Goal: Task Accomplishment & Management: Manage account settings

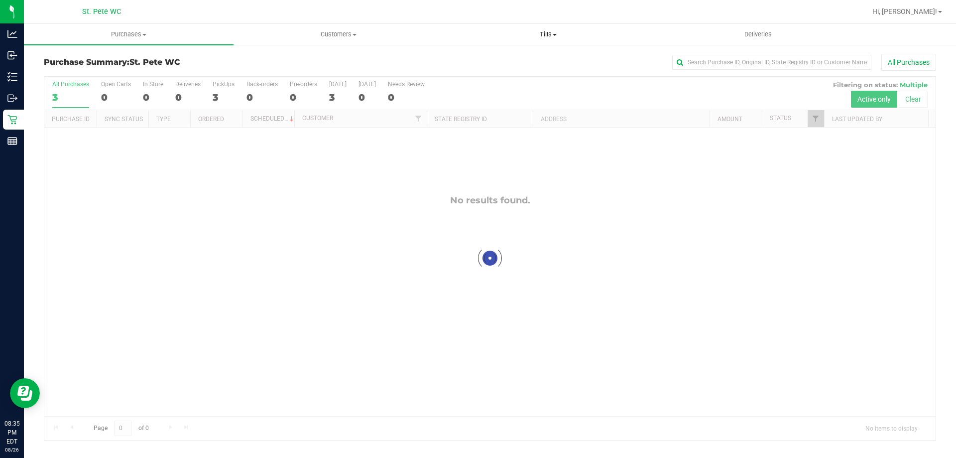
click at [545, 38] on span "Tills" at bounding box center [548, 34] width 209 height 9
click at [505, 58] on span "Manage tills" at bounding box center [476, 60] width 67 height 8
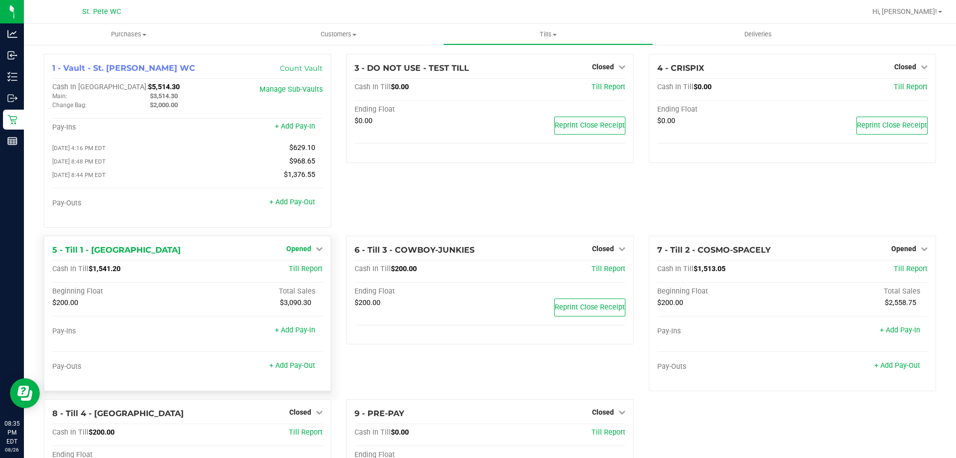
click at [297, 252] on span "Opened" at bounding box center [298, 249] width 25 height 8
click at [301, 270] on link "Close Till" at bounding box center [300, 269] width 27 height 8
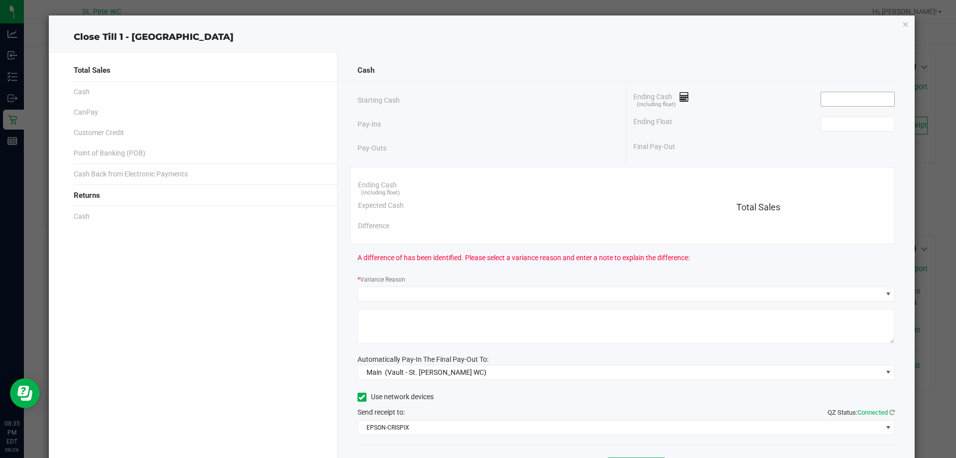
click at [861, 92] on input at bounding box center [857, 99] width 73 height 14
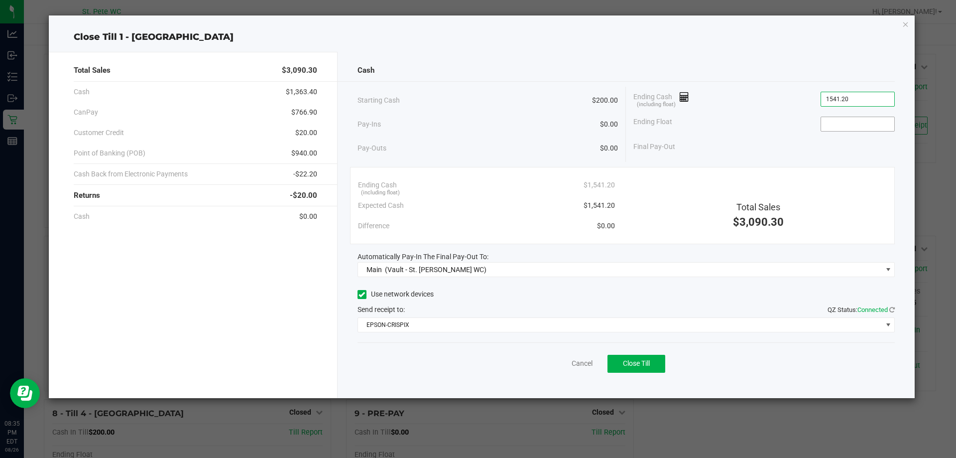
type input "$1,541.20"
click at [824, 126] on input at bounding box center [857, 124] width 73 height 14
click at [646, 381] on div "Cash Starting Cash $200.00 Pay-Ins $0.00 Pay-Outs $0.00 Ending Cash (including …" at bounding box center [627, 225] width 578 height 346
type input "$200.00"
click at [642, 360] on span "Close Till" at bounding box center [636, 363] width 27 height 8
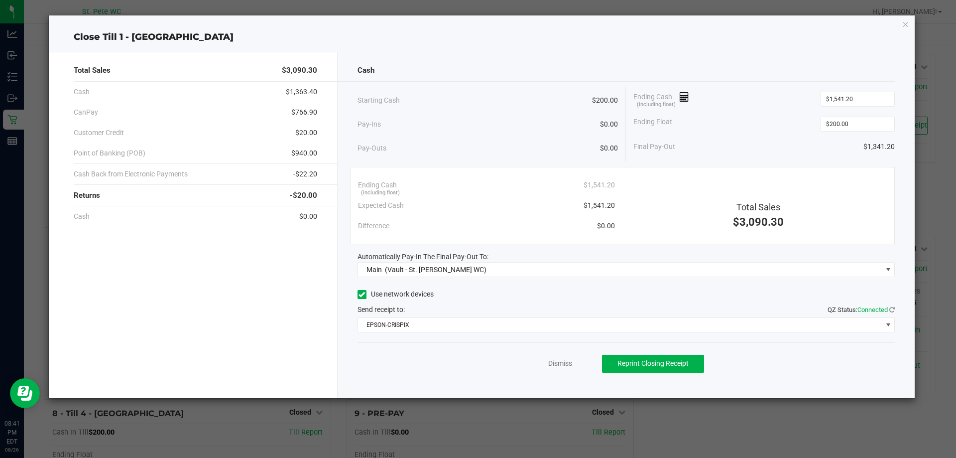
click at [559, 363] on link "Dismiss" at bounding box center [560, 363] width 24 height 10
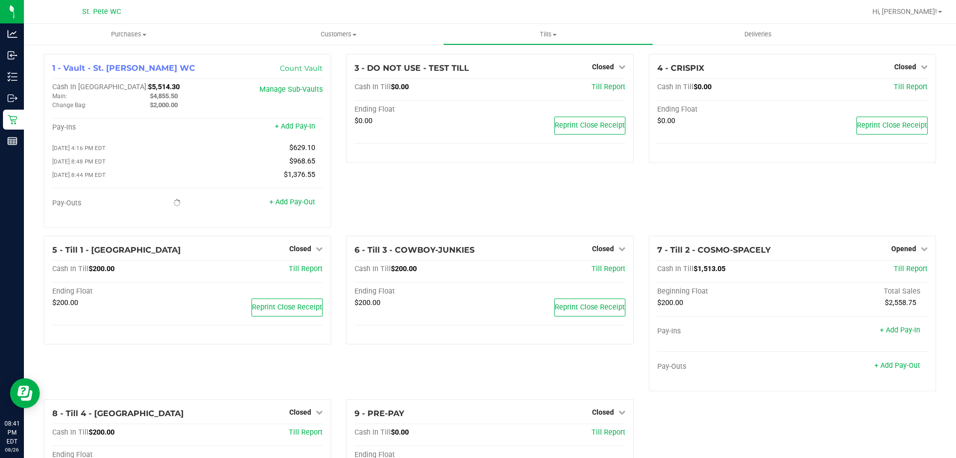
click at [909, 251] on link "Opened" at bounding box center [909, 249] width 36 height 8
click at [897, 272] on link "Close Till" at bounding box center [904, 269] width 27 height 8
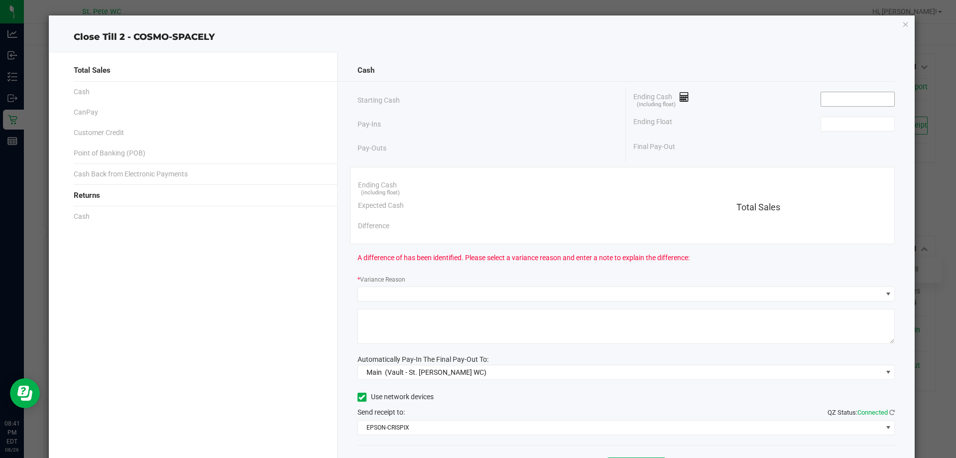
click at [863, 100] on input at bounding box center [857, 99] width 73 height 14
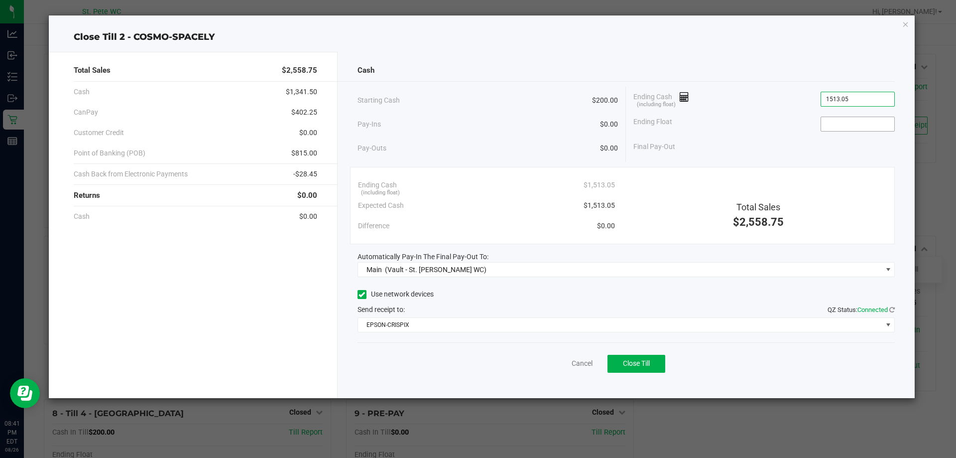
type input "$1,513.05"
click at [843, 126] on input at bounding box center [857, 124] width 73 height 14
type input "$200.00"
click at [659, 368] on button "Close Till" at bounding box center [637, 364] width 58 height 18
click at [563, 362] on link "Dismiss" at bounding box center [560, 363] width 24 height 10
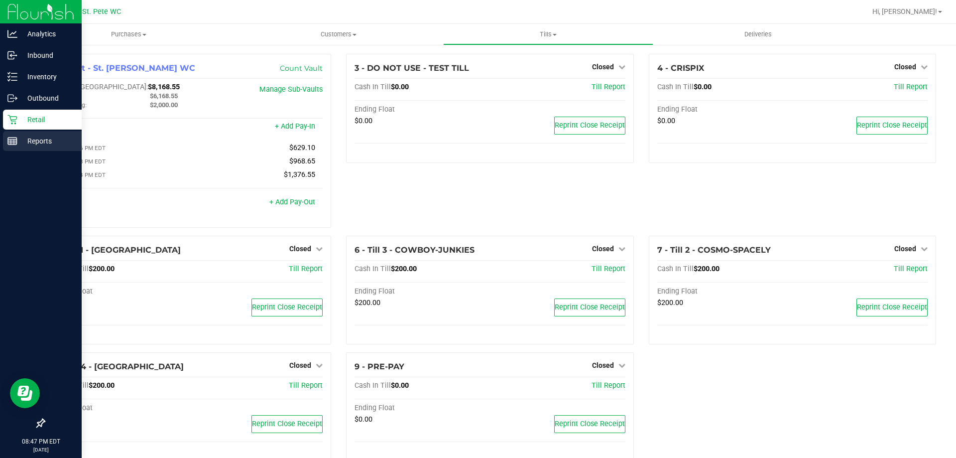
click at [11, 138] on icon at bounding box center [12, 141] width 10 height 10
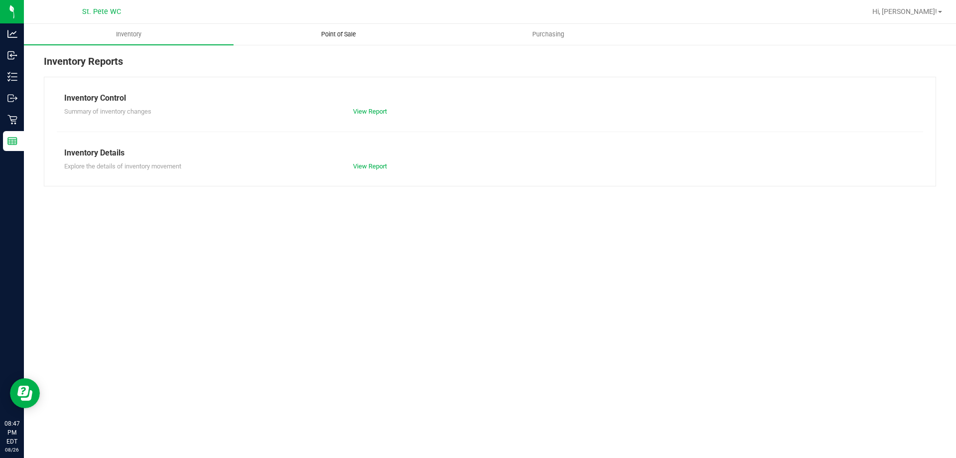
click at [338, 40] on uib-tab-heading "Point of Sale" at bounding box center [338, 34] width 209 height 20
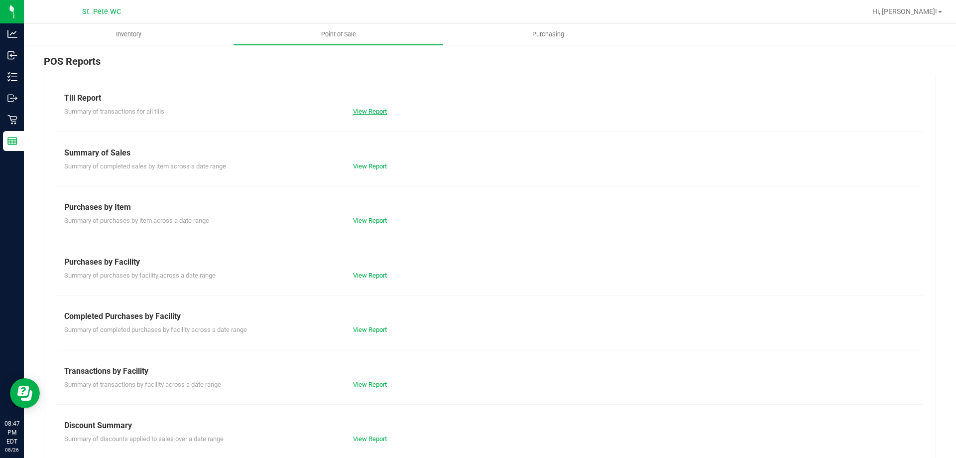
click at [368, 113] on link "View Report" at bounding box center [370, 111] width 34 height 7
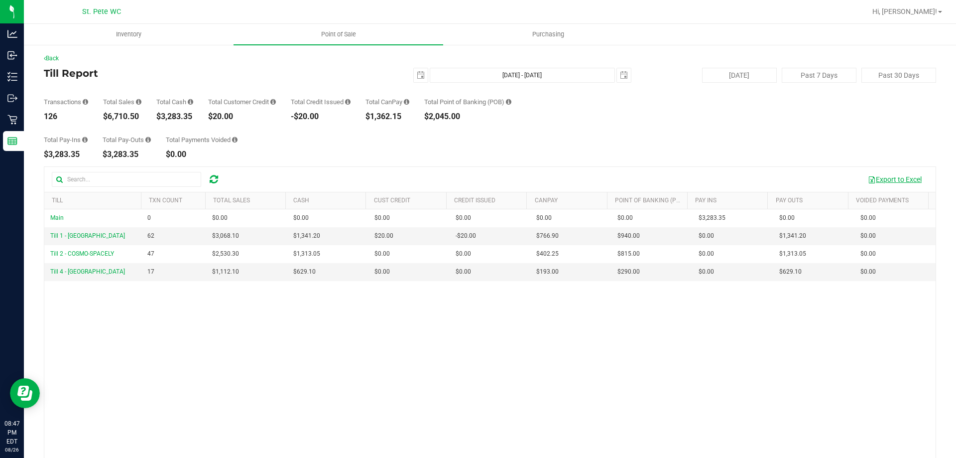
click at [879, 179] on button "Export to Excel" at bounding box center [895, 179] width 67 height 17
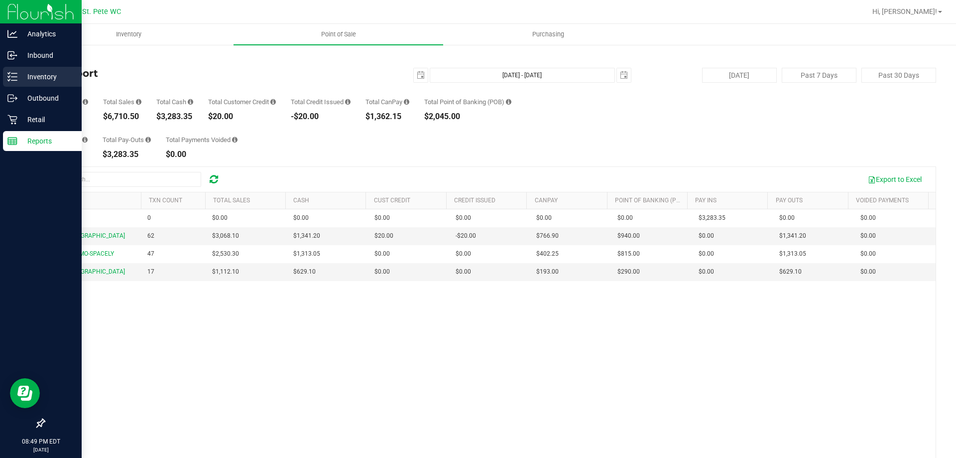
click at [42, 76] on p "Inventory" at bounding box center [47, 77] width 60 height 12
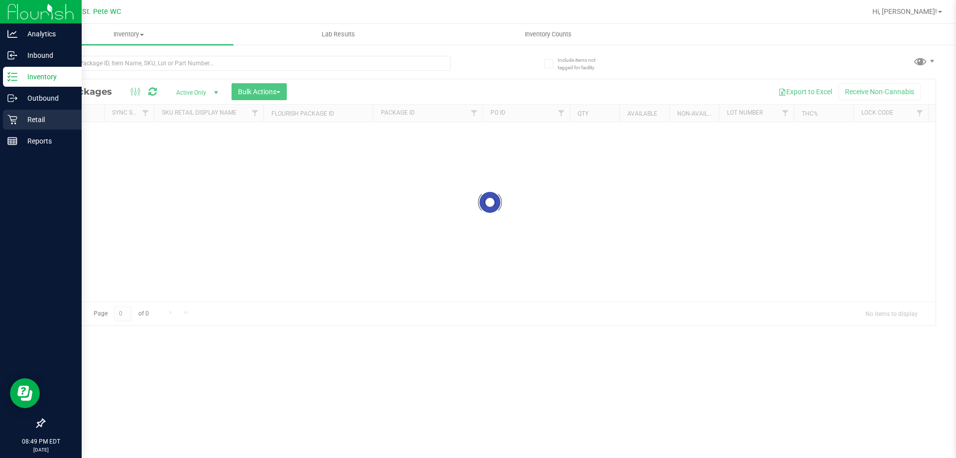
click at [17, 123] on p "Retail" at bounding box center [47, 120] width 60 height 12
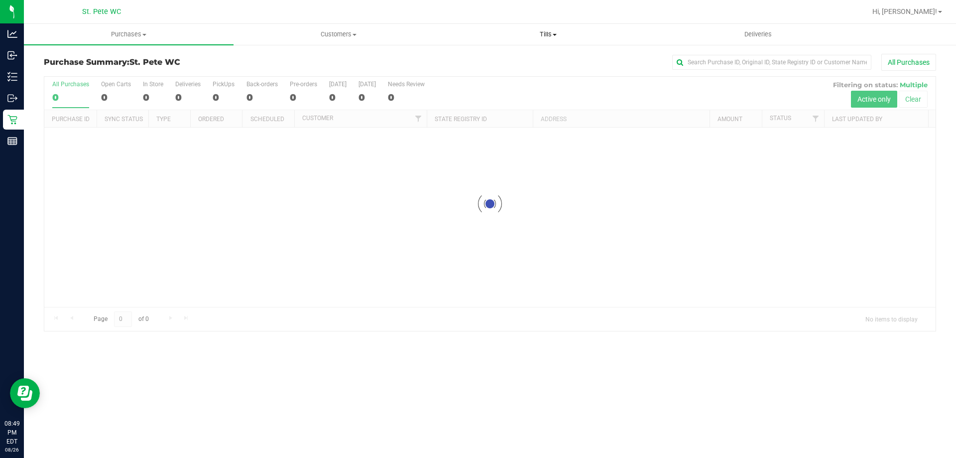
click at [553, 32] on span "Tills" at bounding box center [548, 34] width 209 height 9
click at [510, 72] on span "Reconcile e-payments" at bounding box center [492, 72] width 99 height 8
click at [510, 71] on span "Reconcile e-payments" at bounding box center [492, 72] width 99 height 8
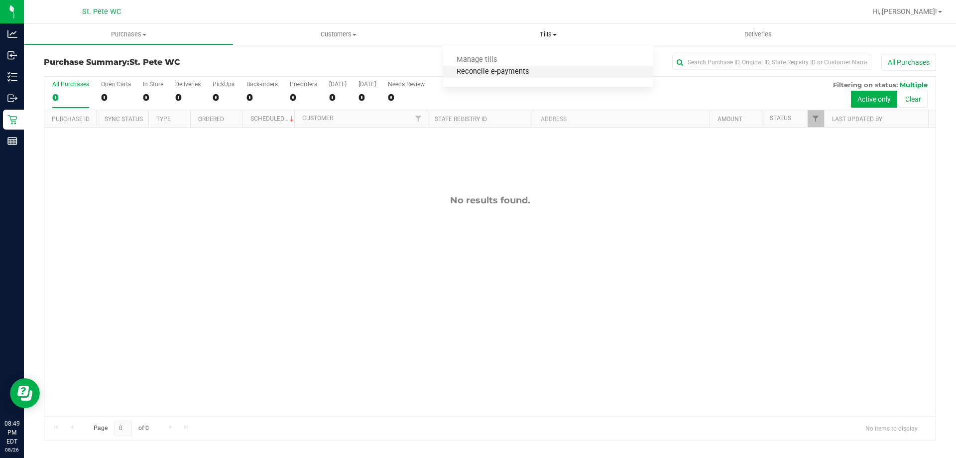
click at [503, 74] on span "Reconcile e-payments" at bounding box center [492, 72] width 99 height 8
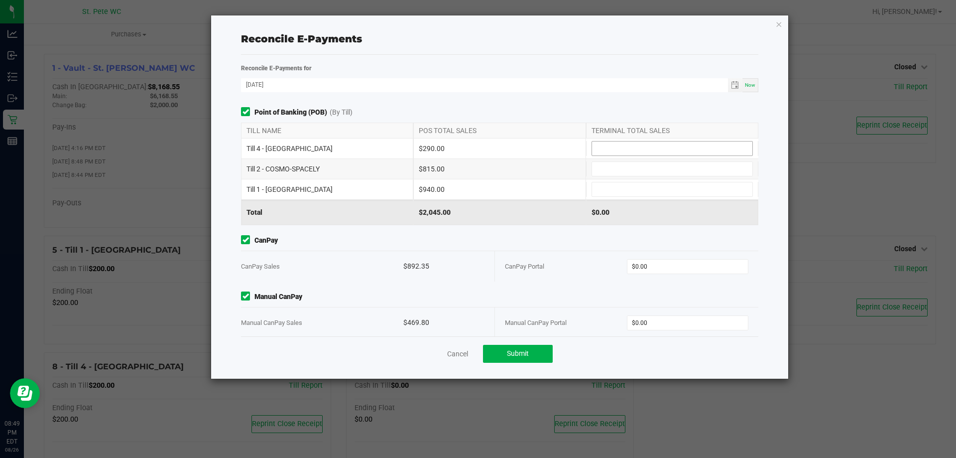
click at [706, 146] on input at bounding box center [672, 148] width 160 height 14
type input "$290.00"
type input "$815.00"
type input "$940.00"
type input "$892.35"
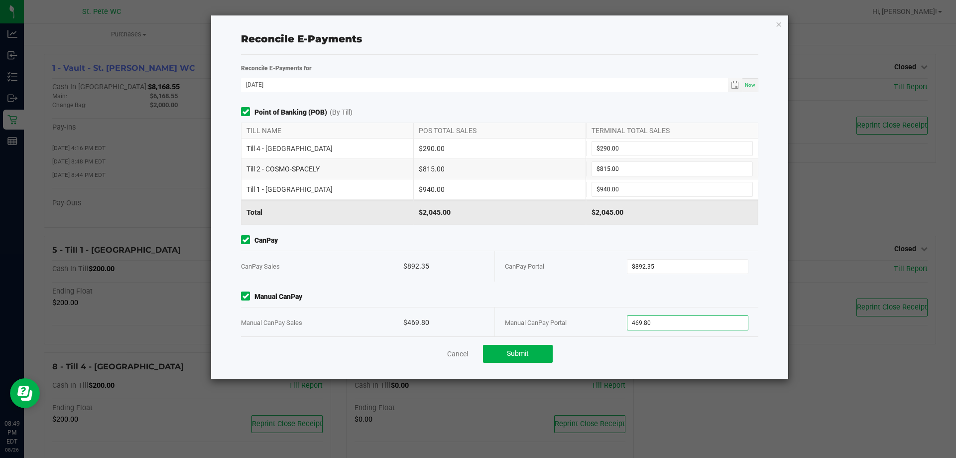
type input "$469.80"
click at [526, 274] on div "CanPay Portal" at bounding box center [566, 266] width 122 height 30
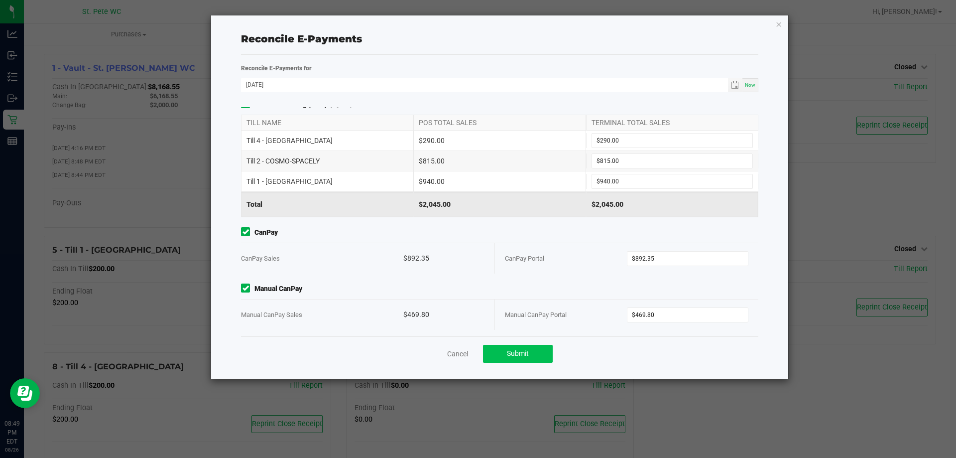
scroll to position [10, 0]
click at [540, 347] on button "Submit" at bounding box center [518, 354] width 70 height 18
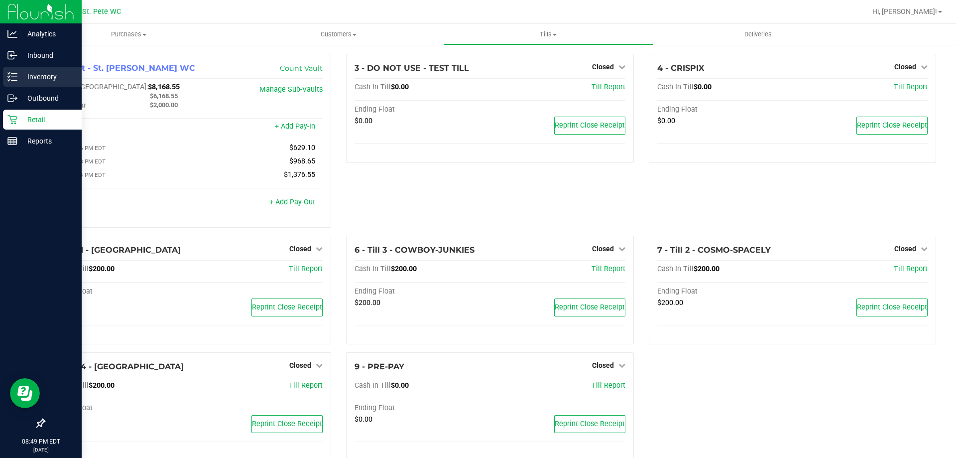
click at [32, 78] on p "Inventory" at bounding box center [47, 77] width 60 height 12
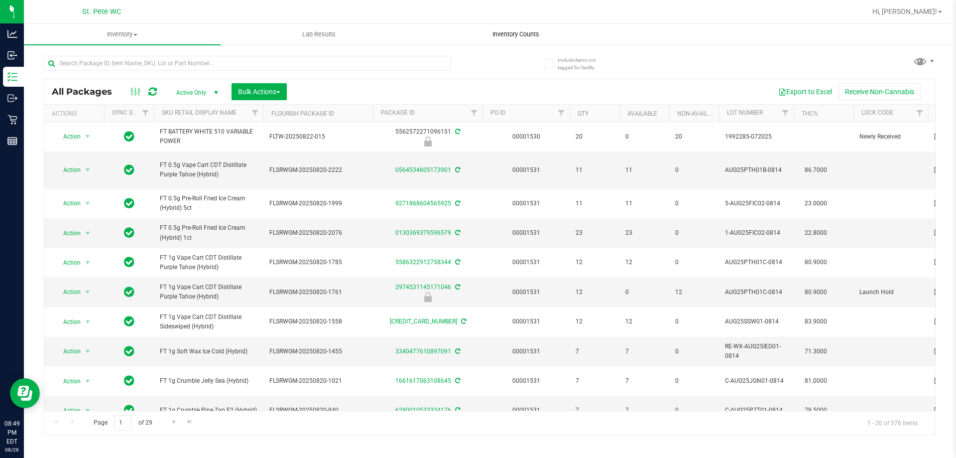
click at [539, 36] on span "Inventory Counts" at bounding box center [516, 34] width 74 height 9
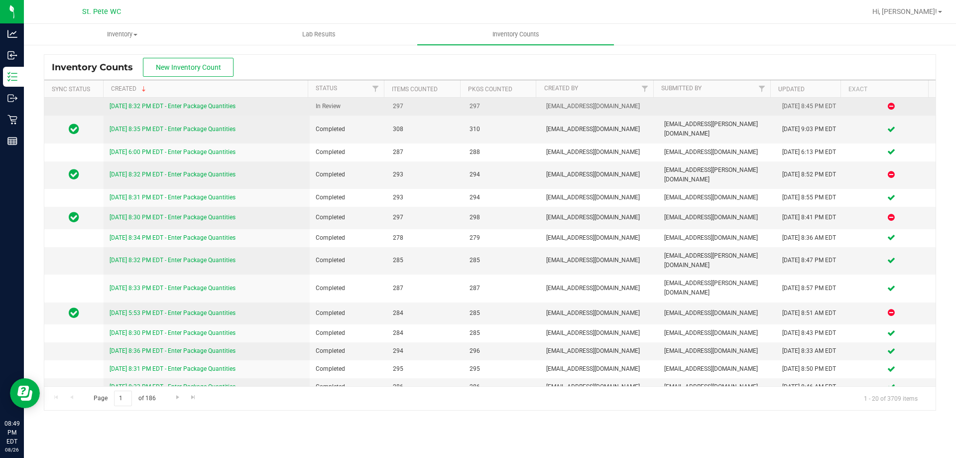
click at [216, 105] on link "[DATE] 8:32 PM EDT - Enter Package Quantities" at bounding box center [173, 106] width 126 height 7
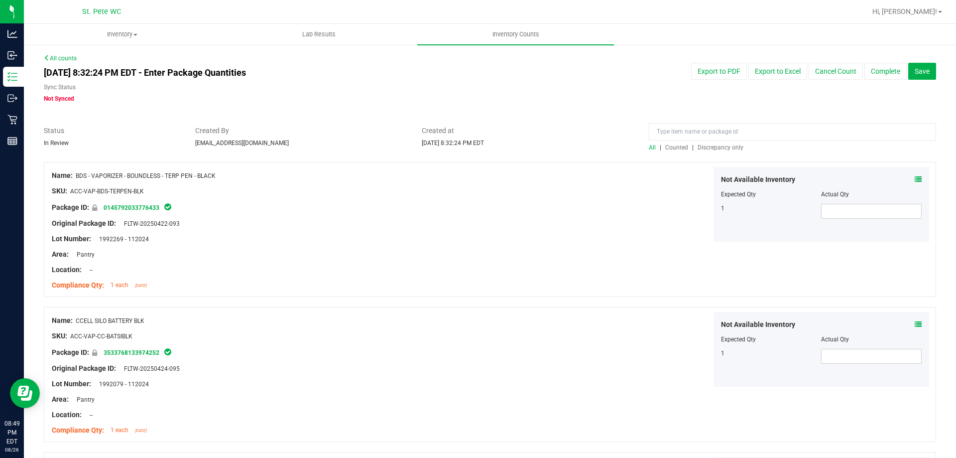
click at [718, 146] on span "Discrepancy only" at bounding box center [721, 147] width 46 height 7
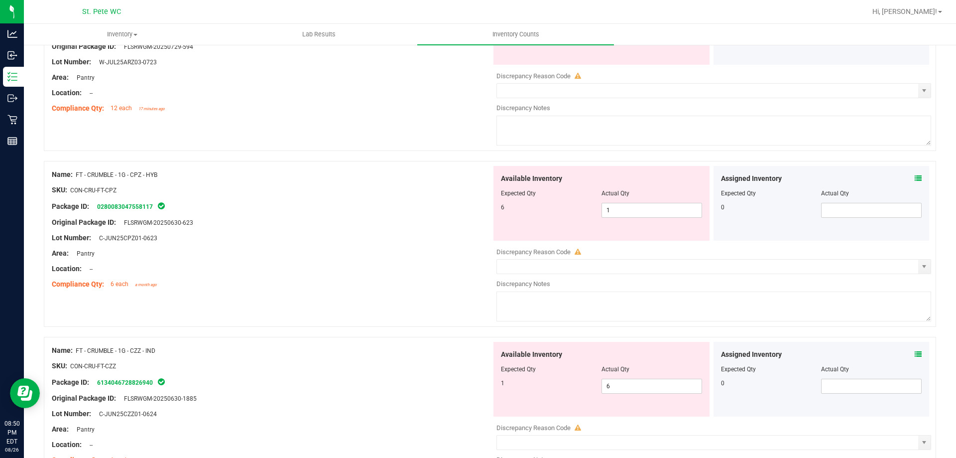
scroll to position [50, 0]
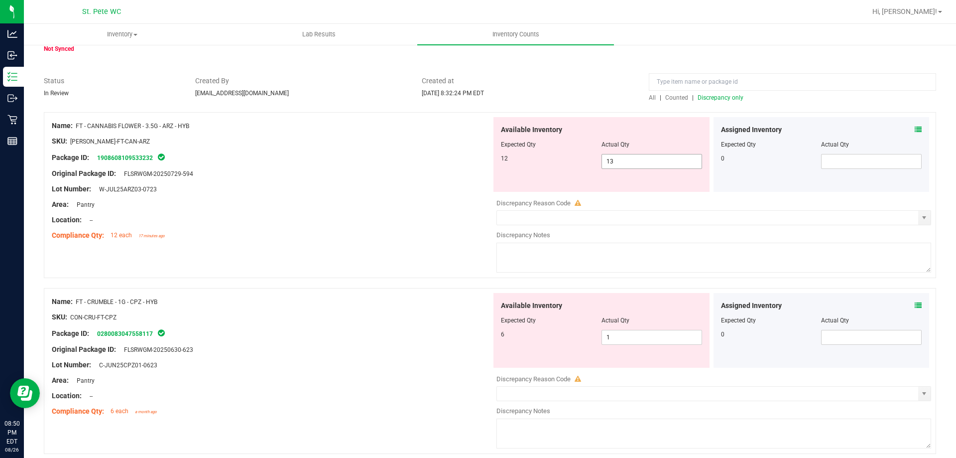
click at [618, 165] on span "13 13" at bounding box center [652, 161] width 101 height 15
click at [618, 165] on input "13" at bounding box center [652, 161] width 100 height 14
type input "12"
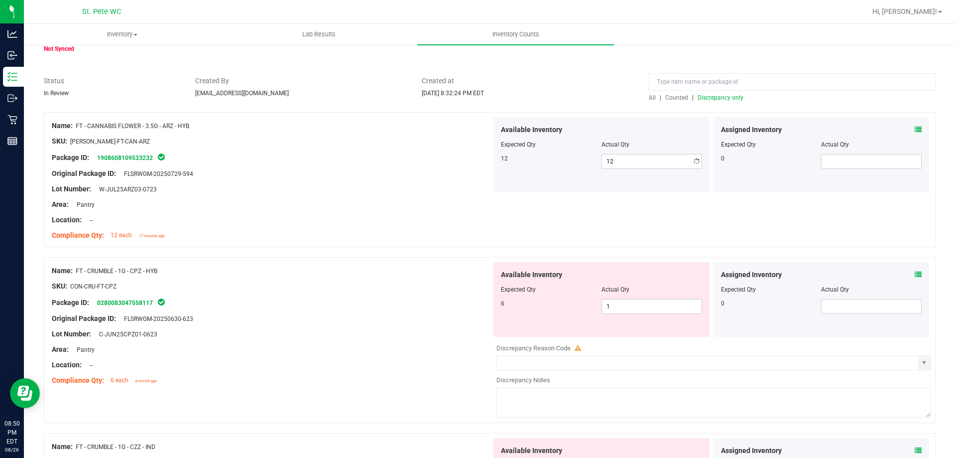
click at [469, 166] on div at bounding box center [272, 165] width 440 height 5
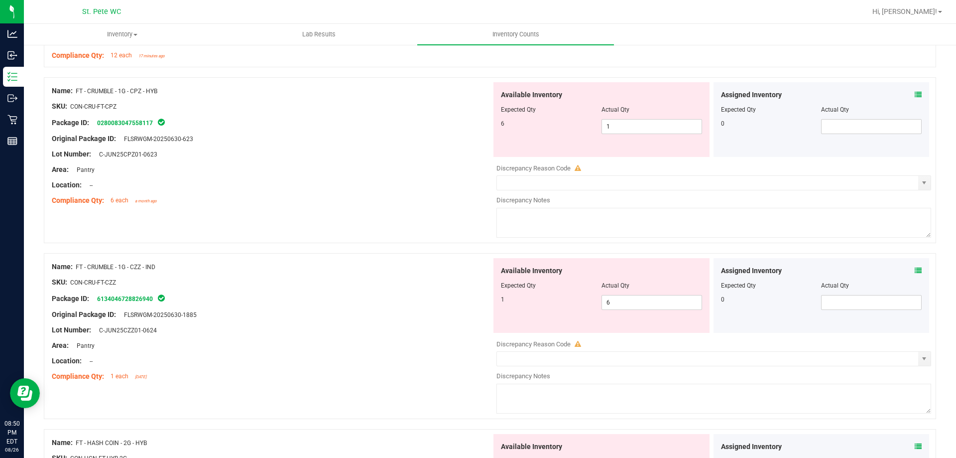
scroll to position [249, 0]
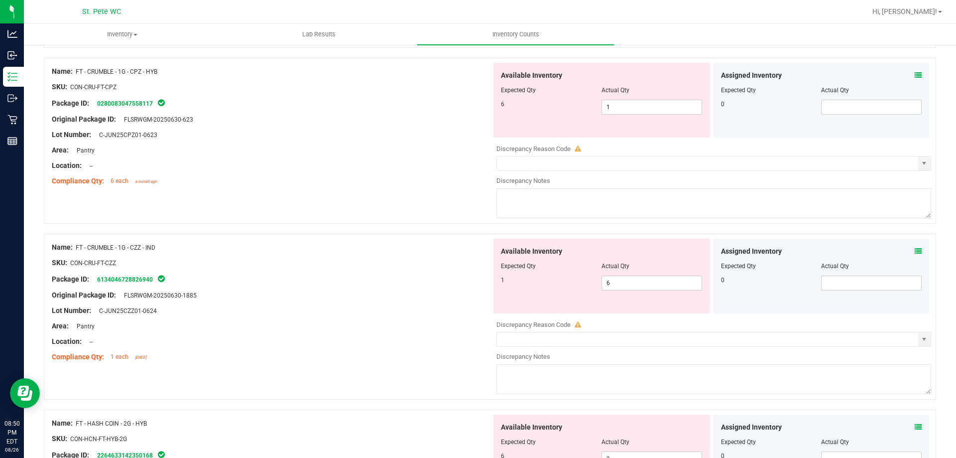
drag, startPoint x: 164, startPoint y: 244, endPoint x: 149, endPoint y: 272, distance: 31.6
click at [121, 248] on div "Name: FT - CRUMBLE - 1G - CZZ - IND" at bounding box center [272, 247] width 440 height 10
drag, startPoint x: 149, startPoint y: 272, endPoint x: 166, endPoint y: 271, distance: 17.0
click at [149, 272] on div at bounding box center [272, 270] width 440 height 5
click at [633, 105] on span "1 1" at bounding box center [652, 107] width 101 height 15
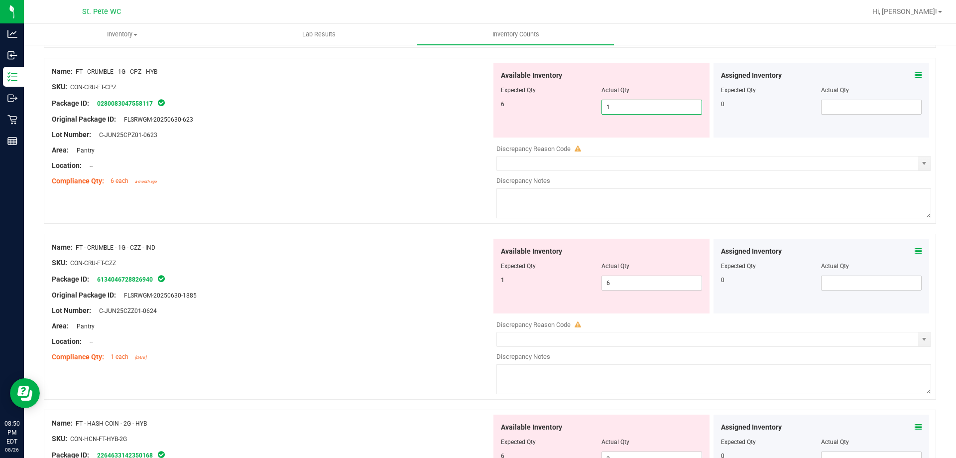
click at [633, 105] on input "1" at bounding box center [652, 107] width 100 height 14
click at [367, 148] on div "Area: Pantry" at bounding box center [272, 150] width 440 height 10
click at [606, 284] on span "6 6" at bounding box center [652, 282] width 101 height 15
click at [606, 284] on input "6" at bounding box center [652, 283] width 100 height 14
type input "1"
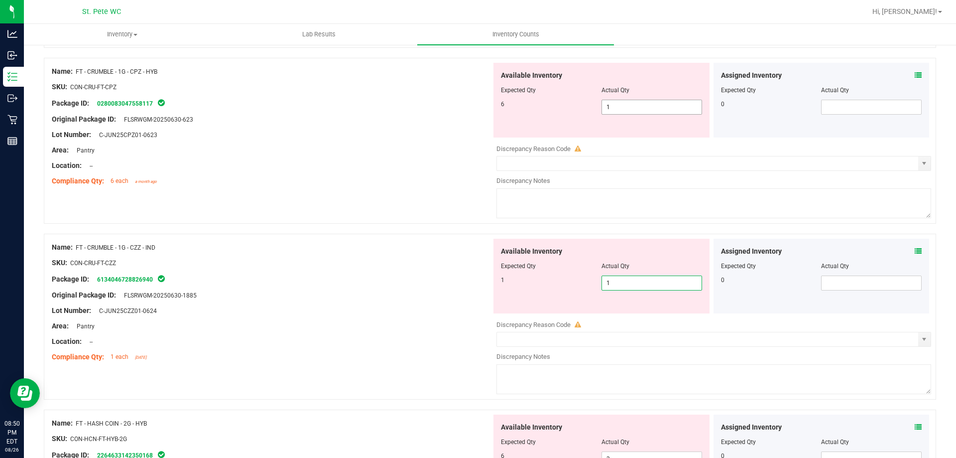
type input "1"
click at [617, 106] on span "1 1" at bounding box center [652, 107] width 101 height 15
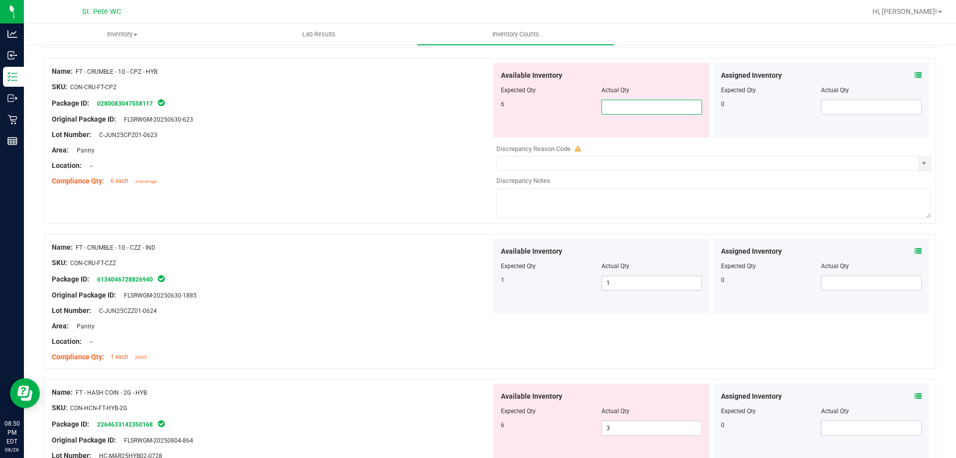
type input "6"
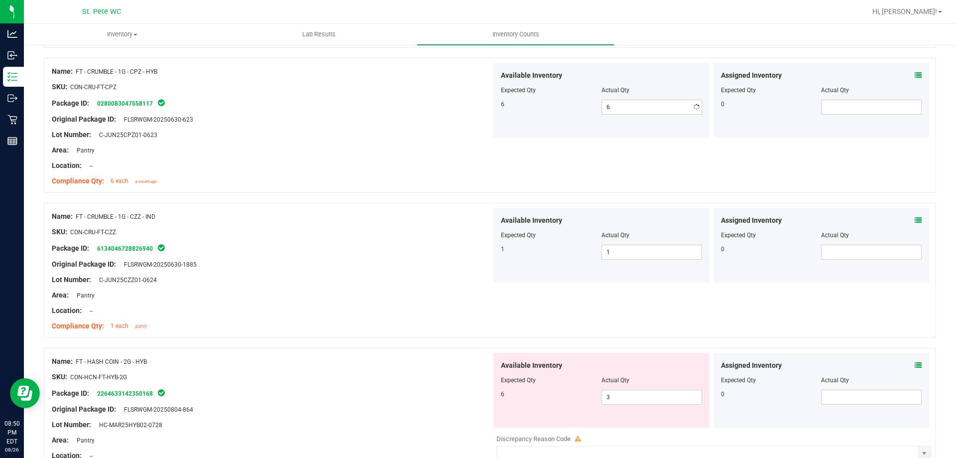
click at [433, 115] on div "Original Package ID: FLSRWGM-20250630-623" at bounding box center [272, 119] width 440 height 10
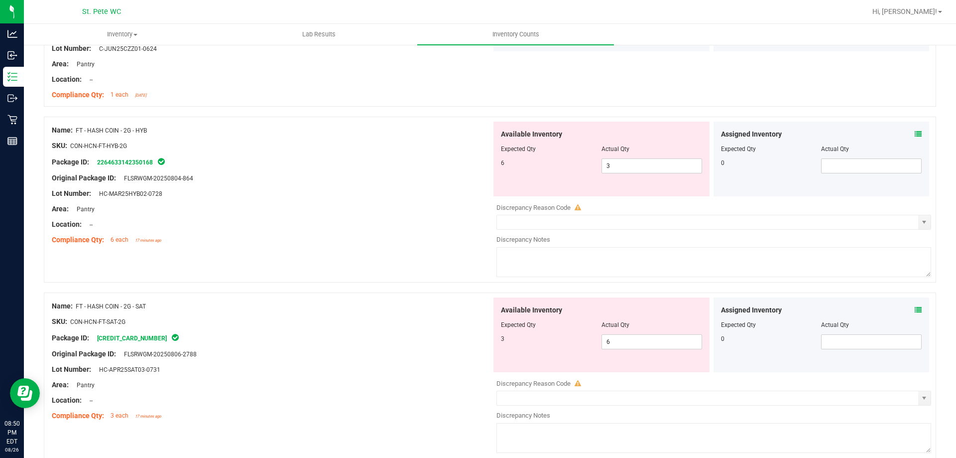
scroll to position [498, 0]
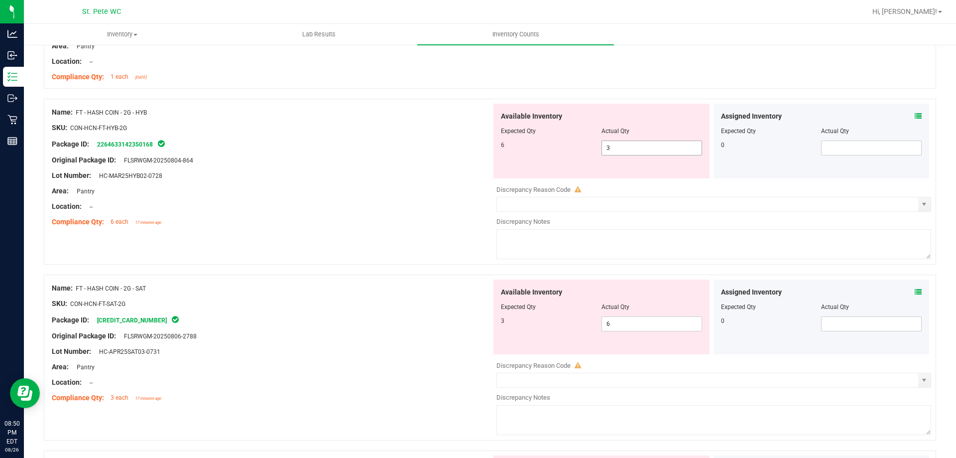
click at [610, 147] on span "3 3" at bounding box center [652, 147] width 101 height 15
click at [610, 147] on input "3" at bounding box center [652, 148] width 100 height 14
type input "6"
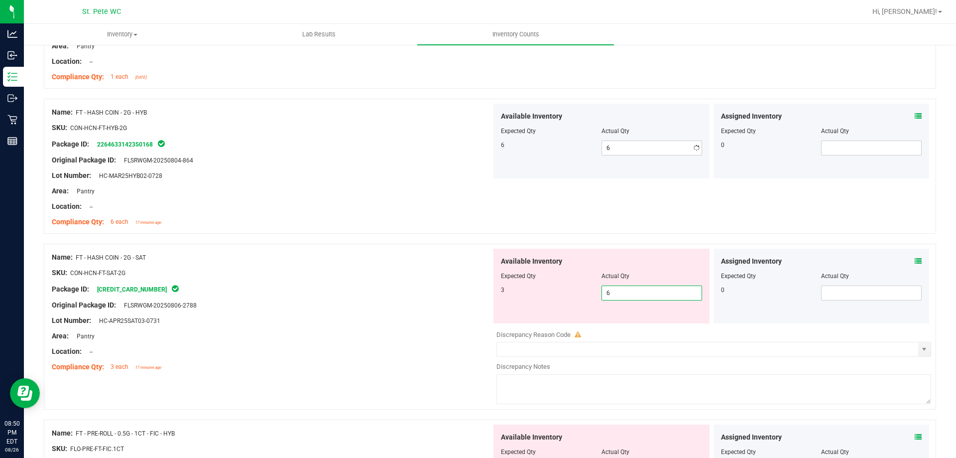
click at [635, 320] on div "Available Inventory Expected Qty Actual Qty 3 6 6" at bounding box center [602, 285] width 216 height 75
type input "3"
click at [299, 296] on div at bounding box center [272, 297] width 440 height 5
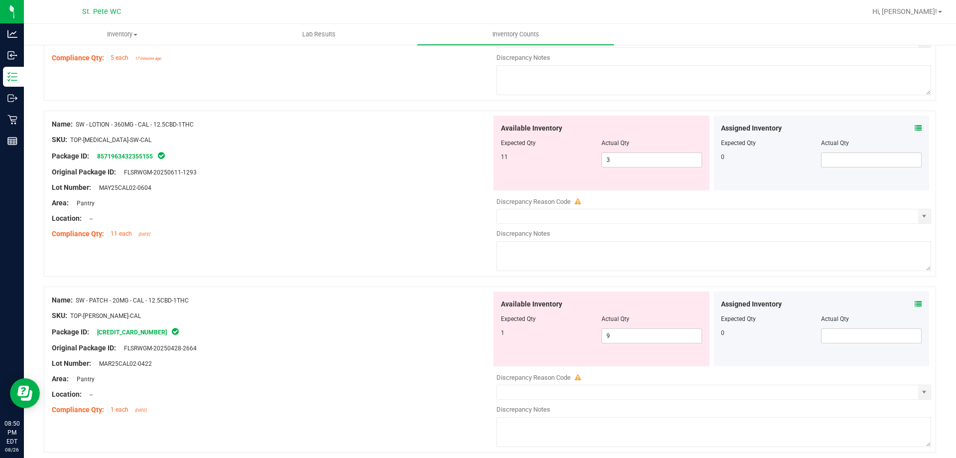
scroll to position [1517, 0]
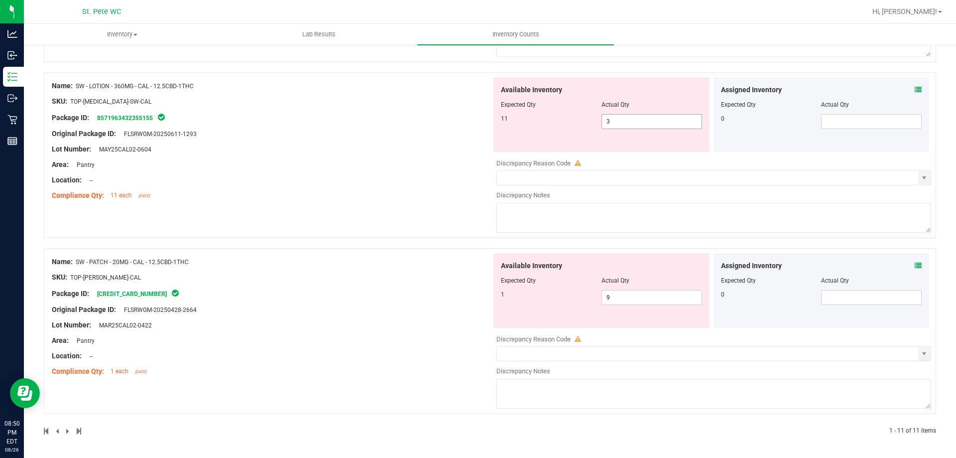
click at [614, 125] on span "3 3" at bounding box center [652, 121] width 101 height 15
click at [614, 125] on input "3" at bounding box center [652, 122] width 100 height 14
click at [430, 122] on div "Package ID: 8571963432355155" at bounding box center [272, 118] width 440 height 12
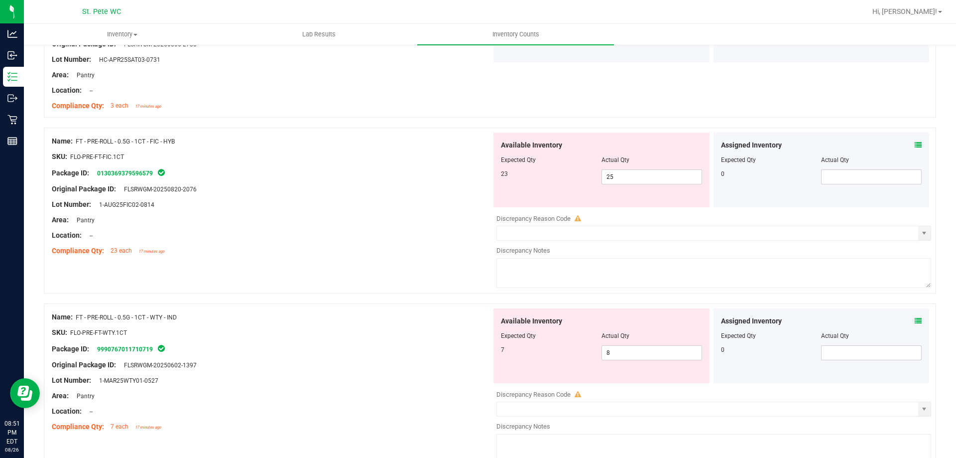
scroll to position [820, 0]
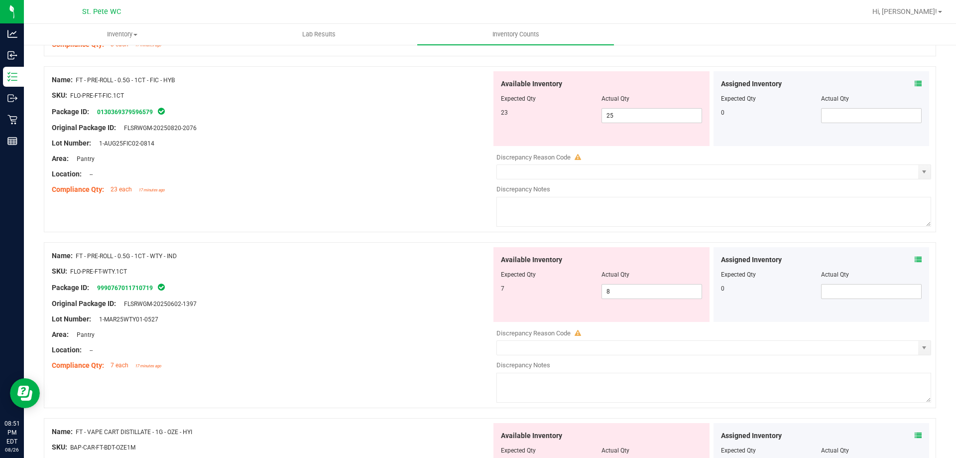
click at [419, 193] on div "Compliance Qty: 23 each 17 minutes ago" at bounding box center [272, 189] width 440 height 10
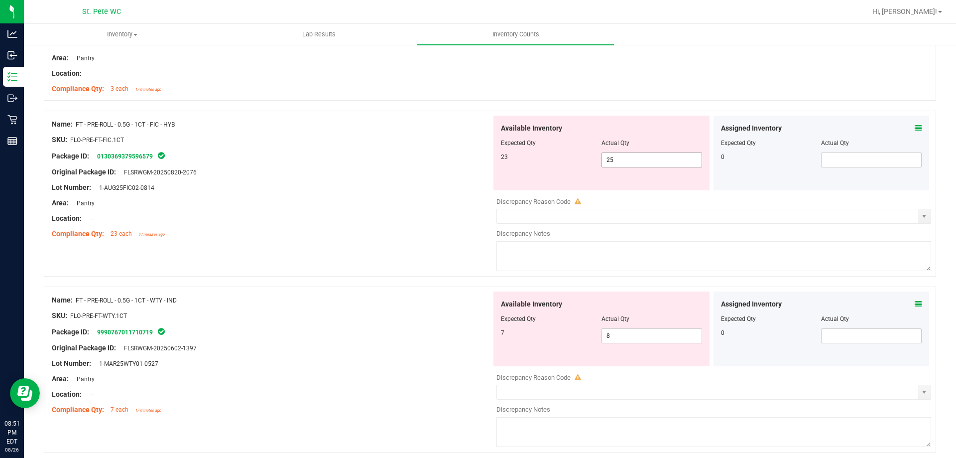
scroll to position [770, 0]
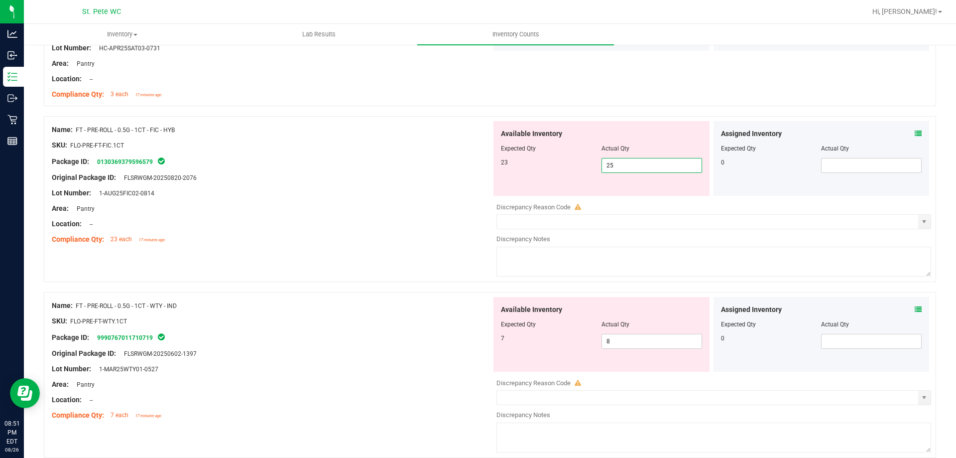
click at [634, 164] on span "25 25" at bounding box center [652, 165] width 101 height 15
click at [634, 164] on input "25" at bounding box center [652, 165] width 100 height 14
type input "23"
click at [462, 195] on div "Lot Number: 1-AUG25FIC02-0814" at bounding box center [272, 193] width 440 height 10
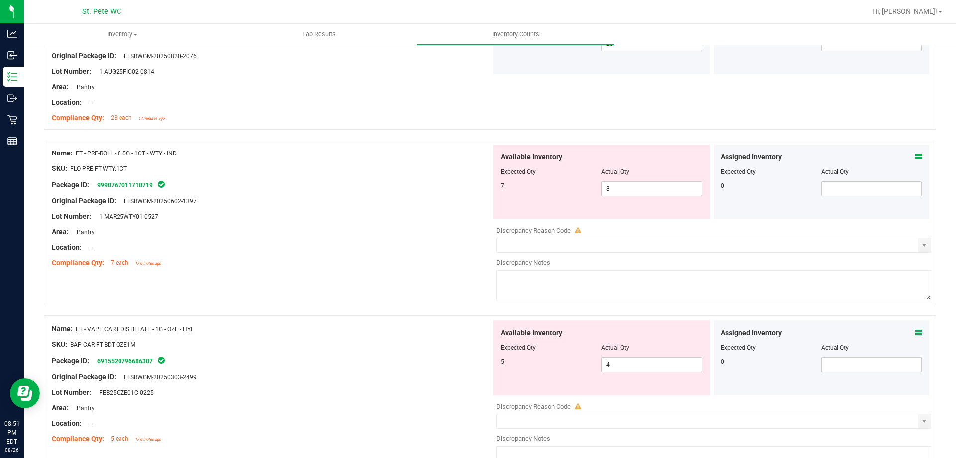
scroll to position [920, 0]
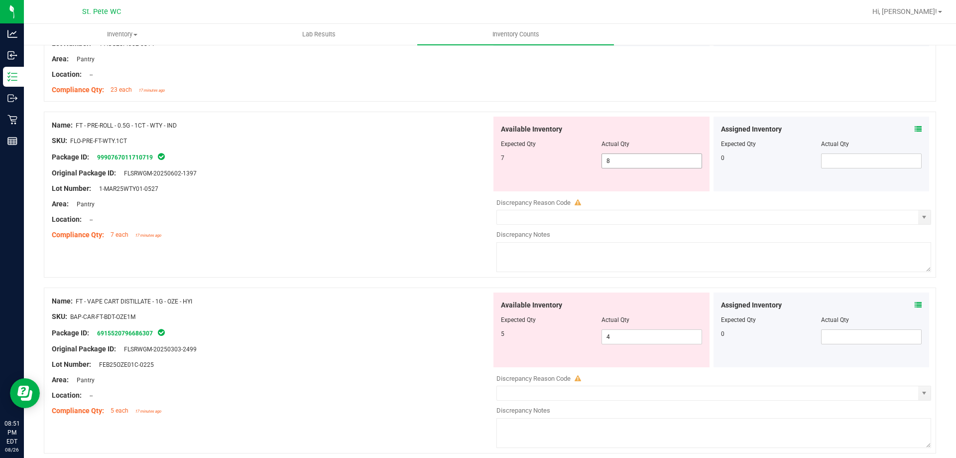
click at [607, 162] on span "8 8" at bounding box center [652, 160] width 101 height 15
click at [0, 0] on input "8" at bounding box center [0, 0] width 0 height 0
type input "7"
click at [416, 188] on div "Lot Number: 1-MAR25WTY01-0527" at bounding box center [272, 188] width 440 height 10
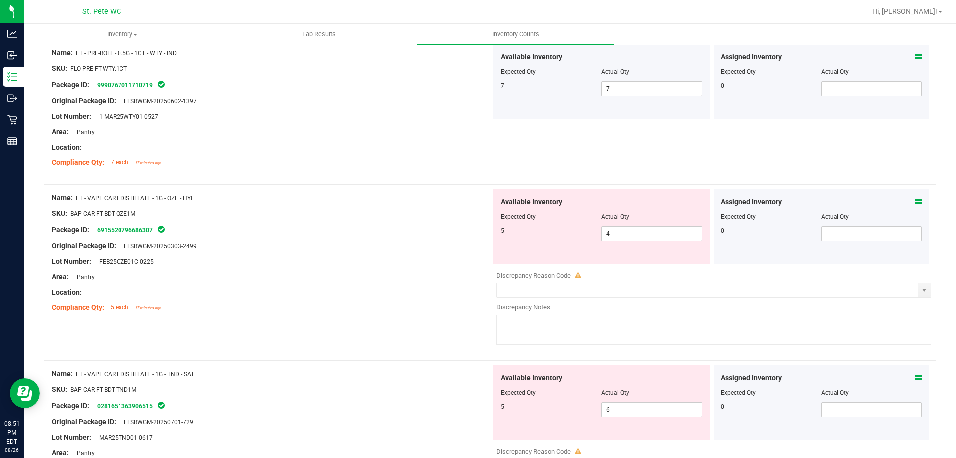
scroll to position [1069, 0]
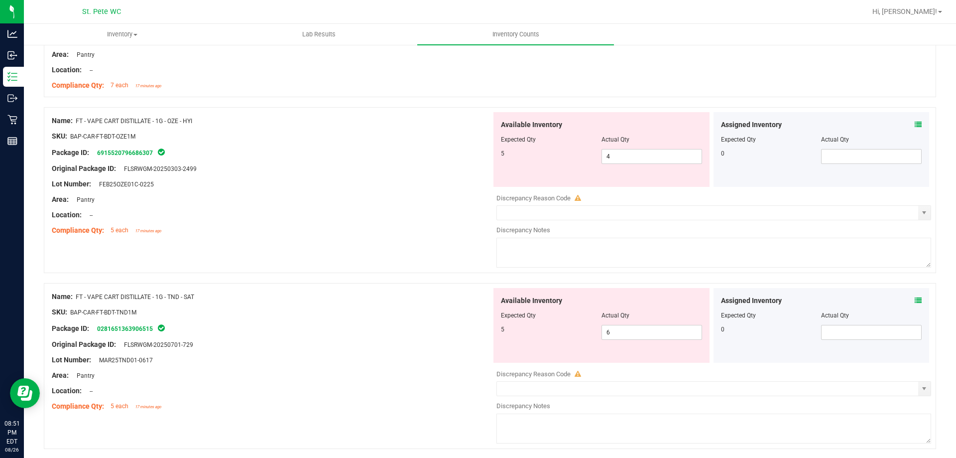
click at [327, 237] on div "Name: FT - VAPE CART DISTILLATE - 1G - OZE - HYI SKU: BAP-CAR-FT-BDT-OZE1M Pack…" at bounding box center [272, 175] width 440 height 127
click at [337, 297] on div "Name: FT - VAPE CART DISTILLATE - 1G - TND - SAT" at bounding box center [272, 296] width 440 height 10
click at [344, 247] on div "Name: FT - VAPE CART DISTILLATE - 1G - OZE - HYI SKU: BAP-CAR-FT-BDT-OZE1M Pack…" at bounding box center [490, 190] width 892 height 166
click at [346, 313] on div "SKU: BAP-CAR-FT-BDT-TND1M" at bounding box center [272, 312] width 440 height 10
click at [352, 253] on div "Name: FT - VAPE CART DISTILLATE - 1G - OZE - HYI SKU: BAP-CAR-FT-BDT-OZE1M Pack…" at bounding box center [490, 190] width 892 height 166
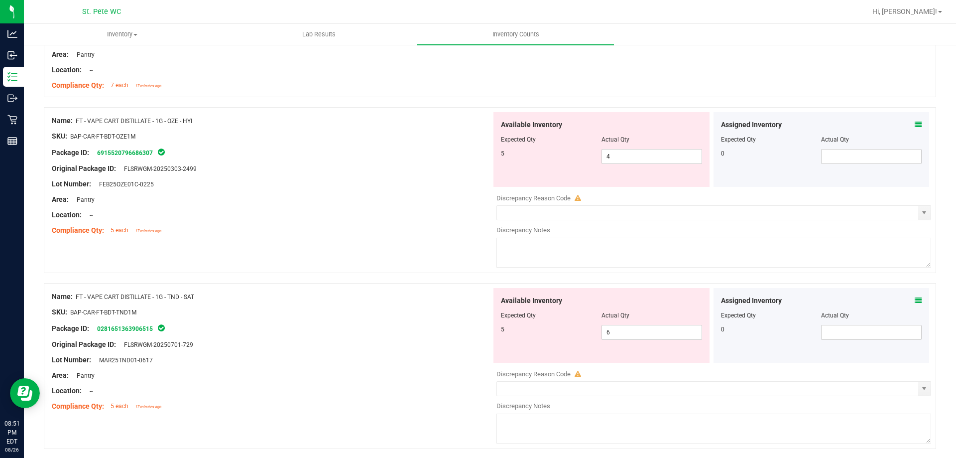
click at [352, 315] on div "SKU: BAP-CAR-FT-BDT-TND1M" at bounding box center [272, 312] width 440 height 10
click at [636, 152] on span "4 4" at bounding box center [652, 156] width 101 height 15
type input "5"
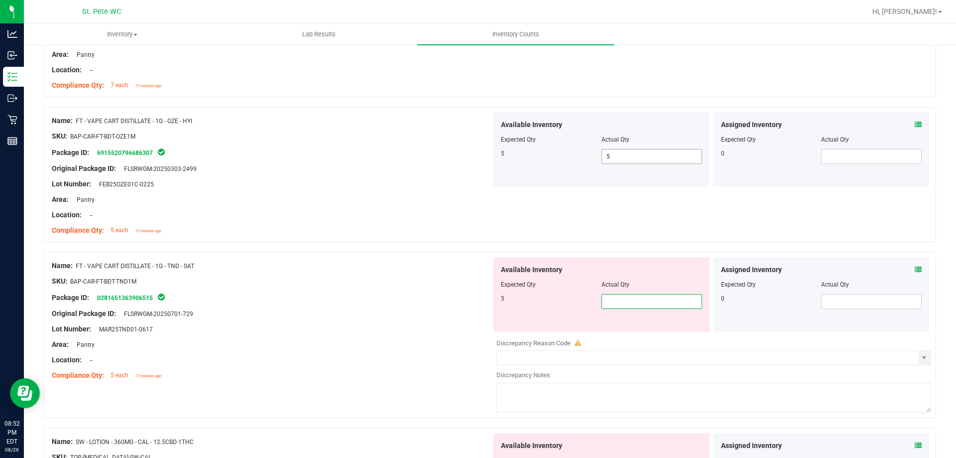
type input "5"
click at [430, 127] on div at bounding box center [272, 128] width 440 height 5
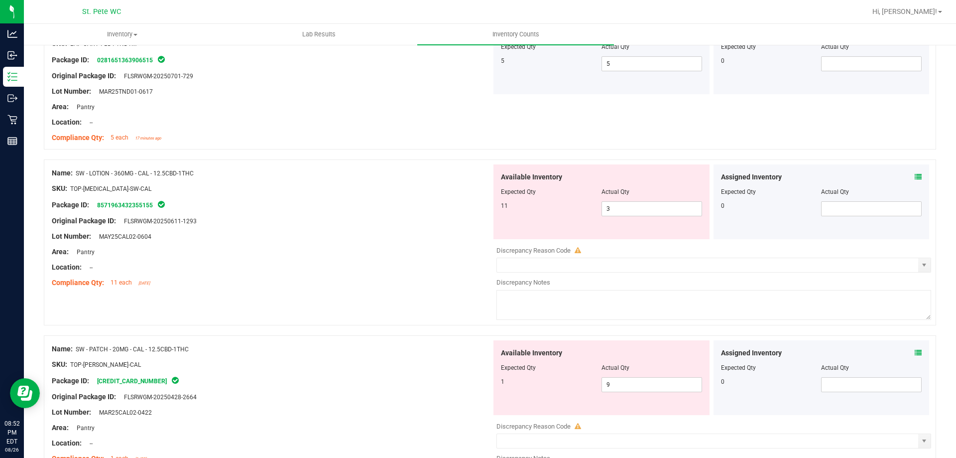
scroll to position [1368, 0]
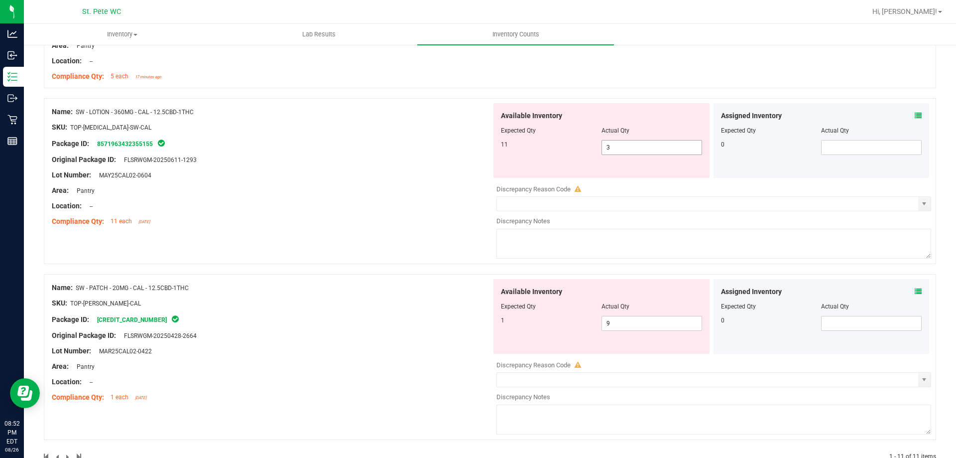
click at [617, 154] on span "3 3" at bounding box center [652, 147] width 101 height 15
click at [617, 152] on span "3 3" at bounding box center [652, 147] width 101 height 15
click at [617, 152] on input "3" at bounding box center [652, 147] width 100 height 14
type input "11"
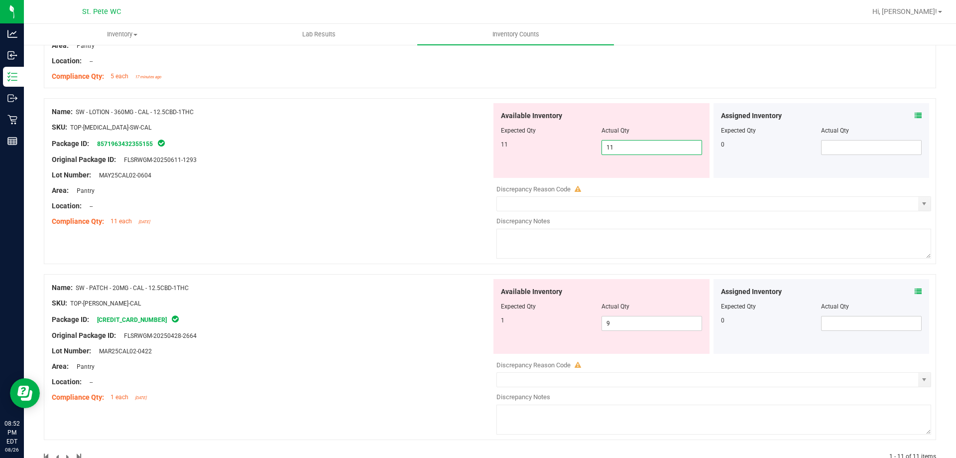
click at [378, 222] on div "Compliance Qty: 11 each [DATE]" at bounding box center [272, 221] width 440 height 10
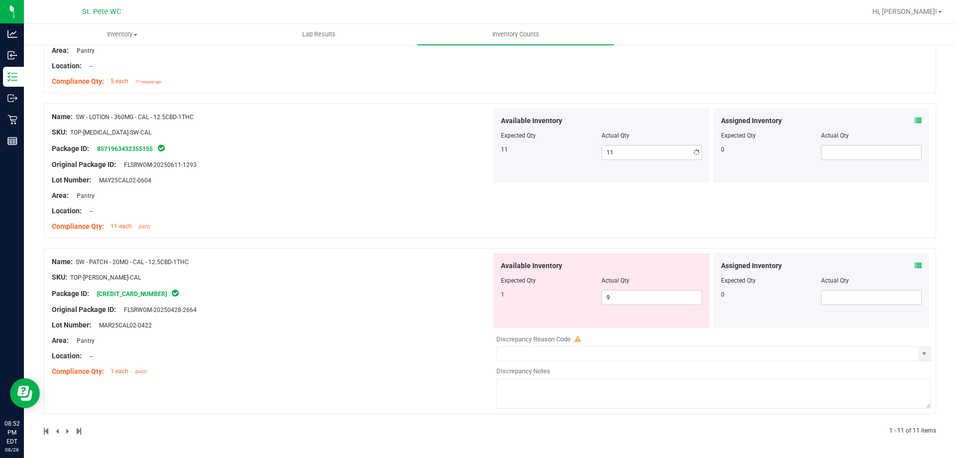
scroll to position [1363, 0]
click at [633, 294] on span "9 9" at bounding box center [652, 297] width 101 height 15
click at [633, 294] on input "9" at bounding box center [652, 297] width 100 height 14
type input "1"
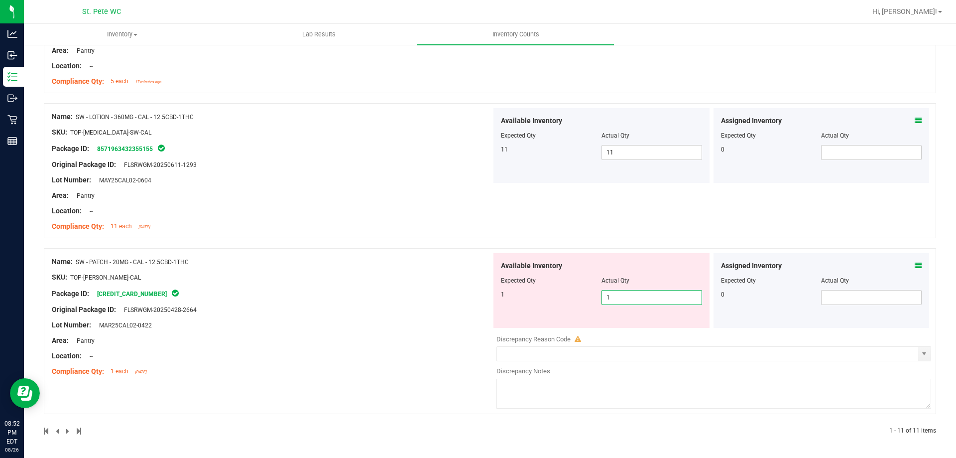
click at [443, 310] on div "Name: SW - PATCH - 20MG - CAL - 12.5CBD-1THC SKU: TOP-[PERSON_NAME]-CAL Package…" at bounding box center [272, 316] width 440 height 127
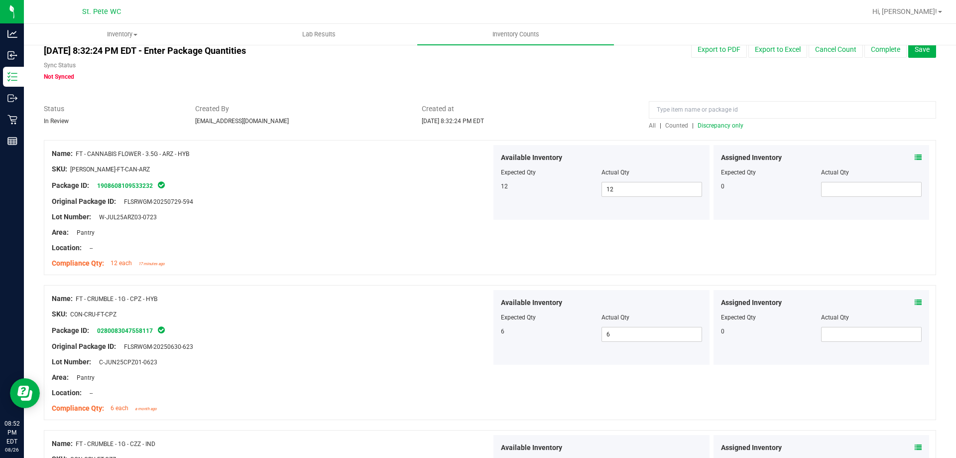
scroll to position [0, 0]
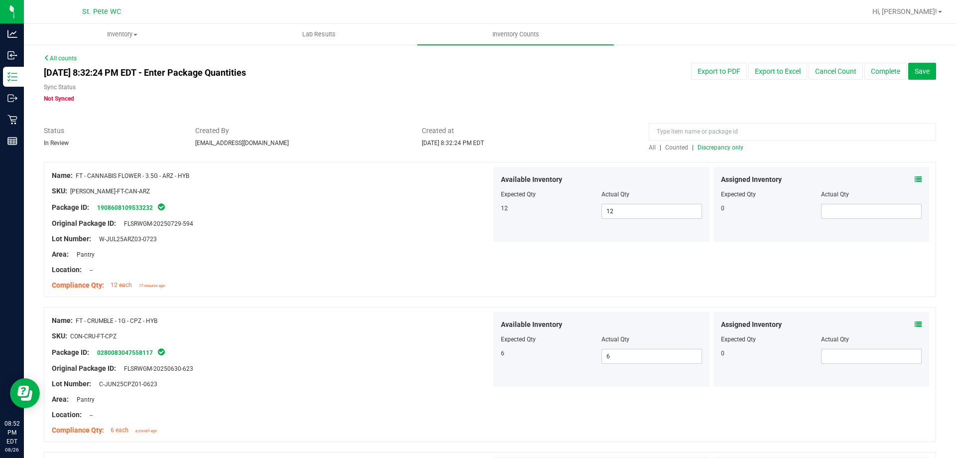
click at [702, 148] on span "Discrepancy only" at bounding box center [721, 147] width 46 height 7
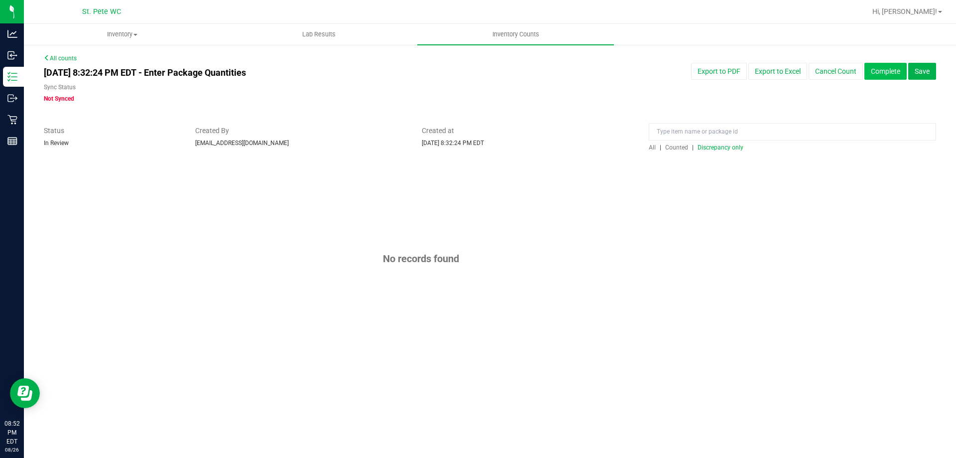
click at [878, 74] on button "Complete" at bounding box center [886, 71] width 42 height 17
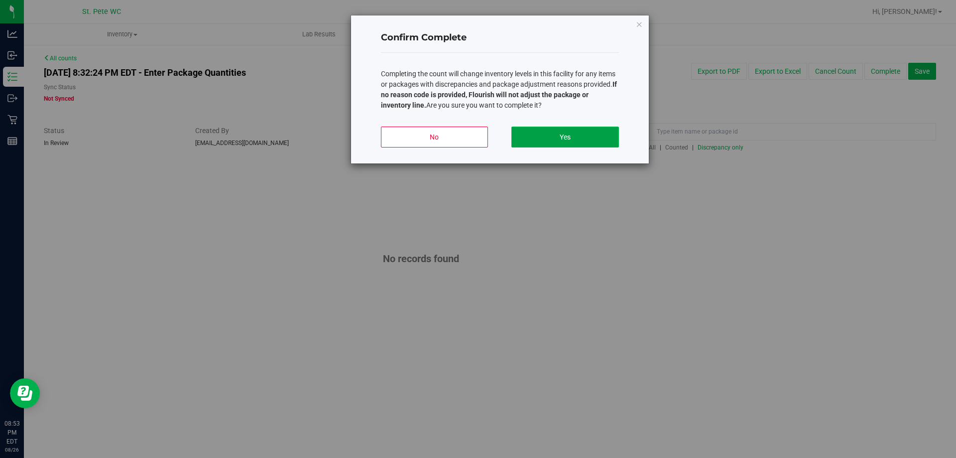
click at [590, 141] on button "Yes" at bounding box center [564, 136] width 107 height 21
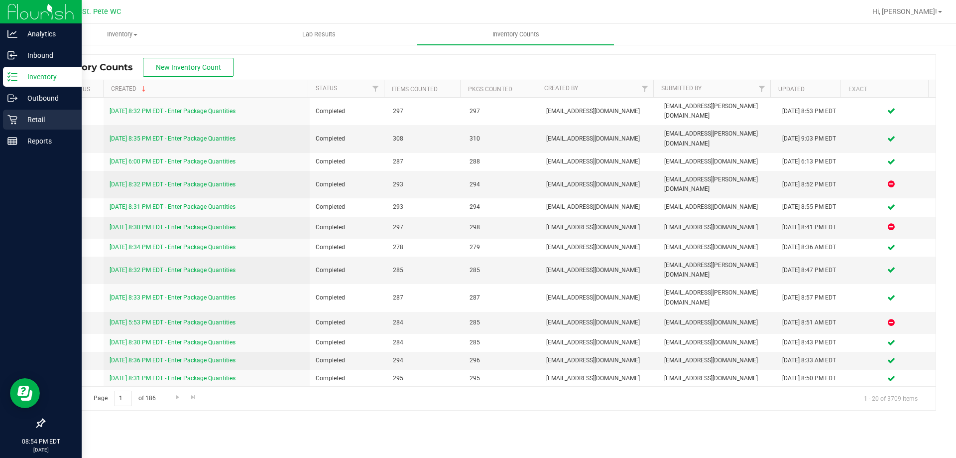
click at [47, 119] on p "Retail" at bounding box center [47, 120] width 60 height 12
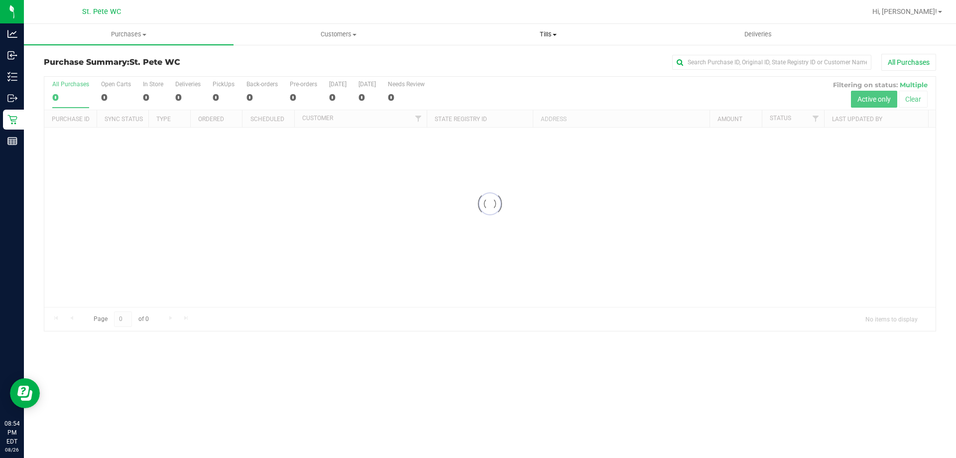
click at [537, 36] on span "Tills" at bounding box center [548, 34] width 209 height 9
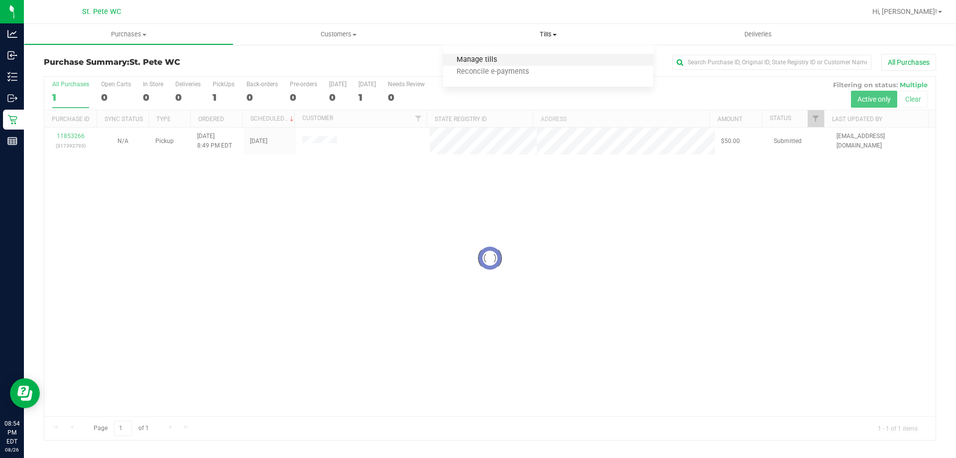
click at [508, 63] on span "Manage tills" at bounding box center [476, 60] width 67 height 8
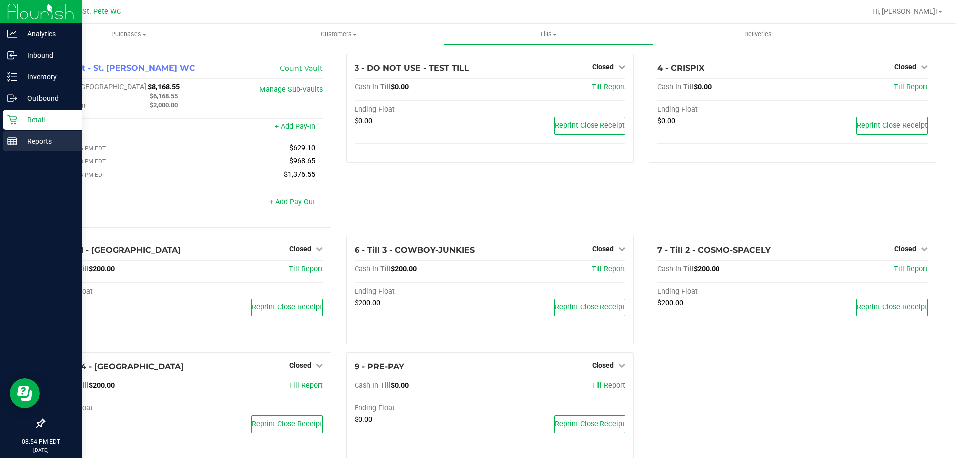
click at [12, 142] on icon at bounding box center [12, 141] width 10 height 10
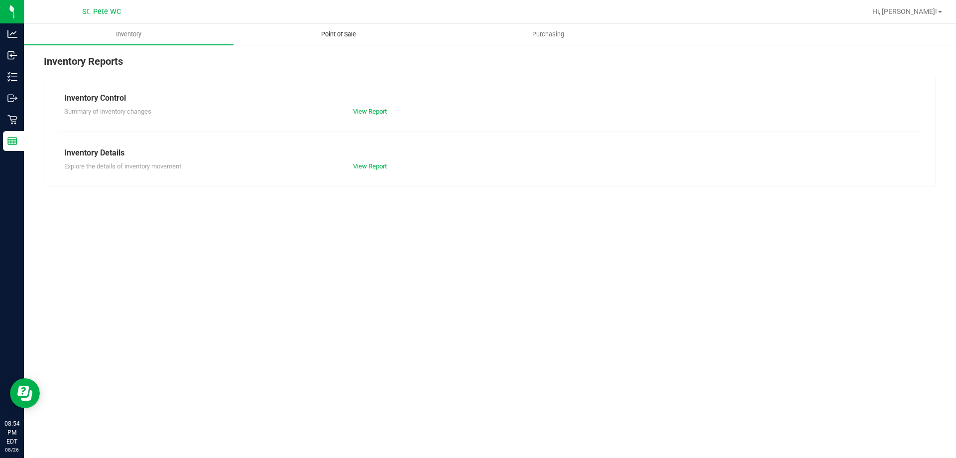
click at [319, 30] on span "Point of Sale" at bounding box center [339, 34] width 62 height 9
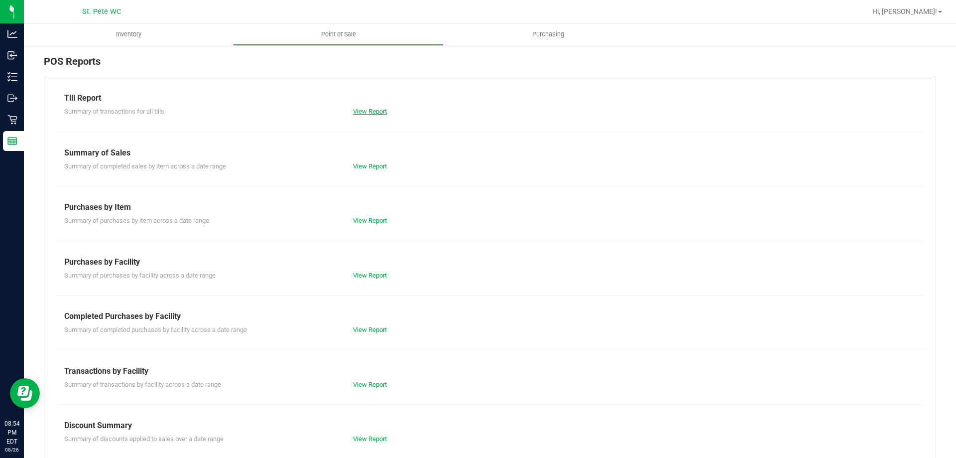
click at [369, 109] on link "View Report" at bounding box center [370, 111] width 34 height 7
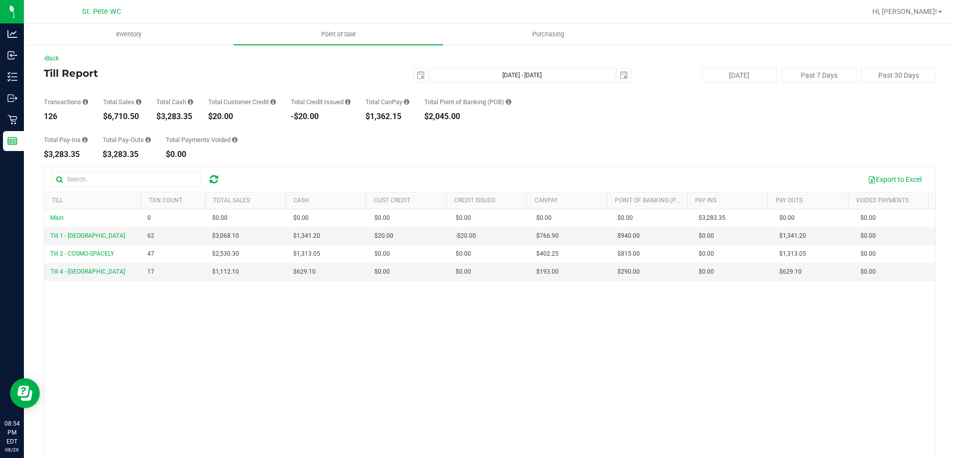
drag, startPoint x: 142, startPoint y: 114, endPoint x: 109, endPoint y: 110, distance: 33.7
click at [109, 110] on div "Transactions 126 Total Sales $6,710.50 Total Cash $3,283.35 Total Customer Cred…" at bounding box center [490, 102] width 892 height 38
copy div "6,710.50"
click at [418, 74] on span "select" at bounding box center [421, 75] width 8 height 8
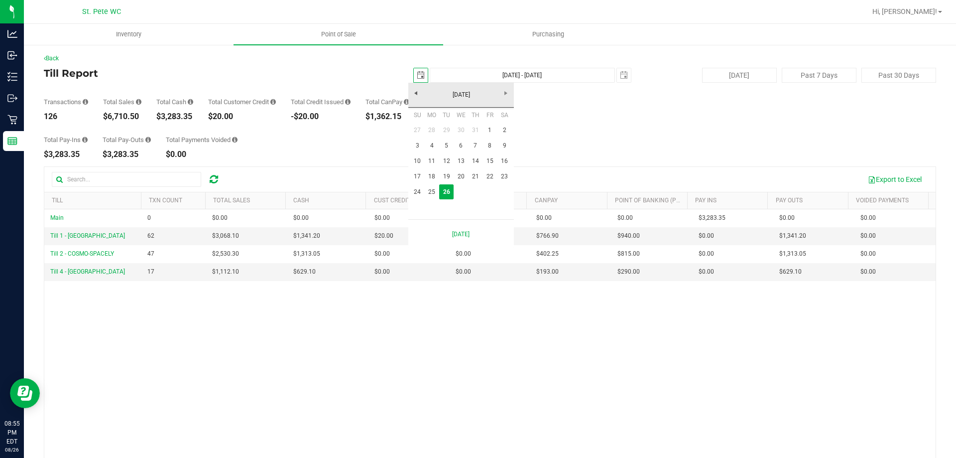
scroll to position [0, 25]
click at [433, 186] on link "25" at bounding box center [432, 191] width 14 height 15
type input "[DATE]"
type input "[DATE] - [DATE]"
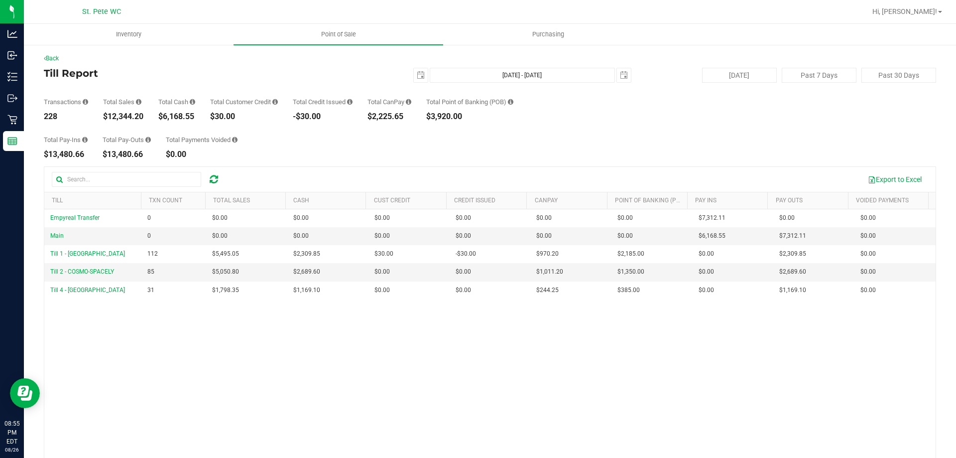
drag, startPoint x: 143, startPoint y: 117, endPoint x: 107, endPoint y: 117, distance: 36.9
click at [107, 117] on div "$12,344.20" at bounding box center [123, 117] width 40 height 8
copy div "12,344.20"
click at [414, 76] on span "select" at bounding box center [421, 75] width 14 height 14
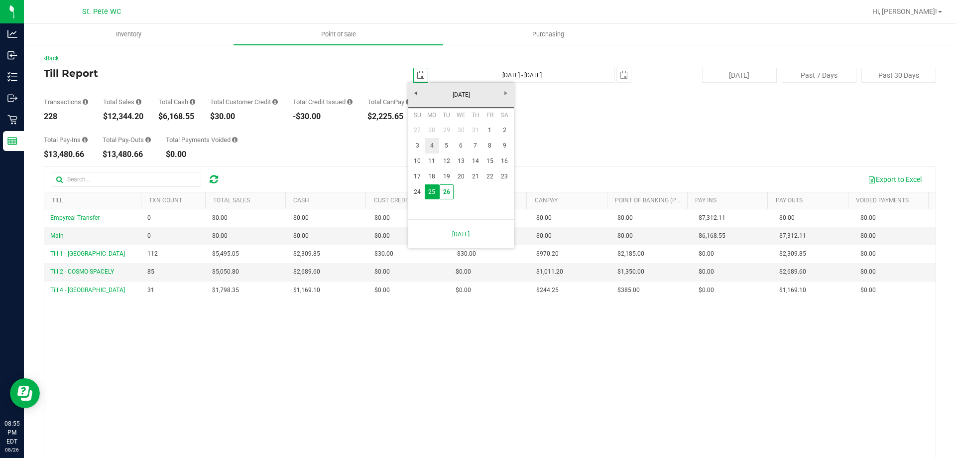
click at [429, 149] on link "4" at bounding box center [432, 145] width 14 height 15
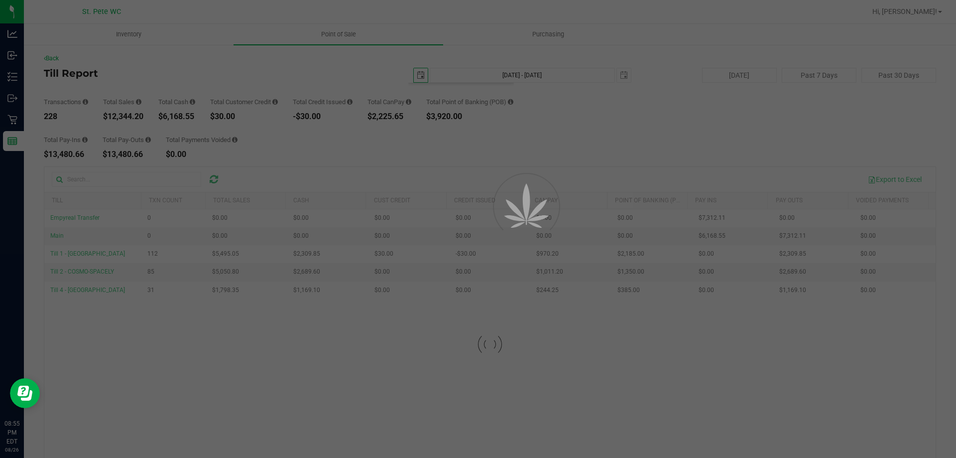
type input "[DATE]"
type input "[DATE] - [DATE]"
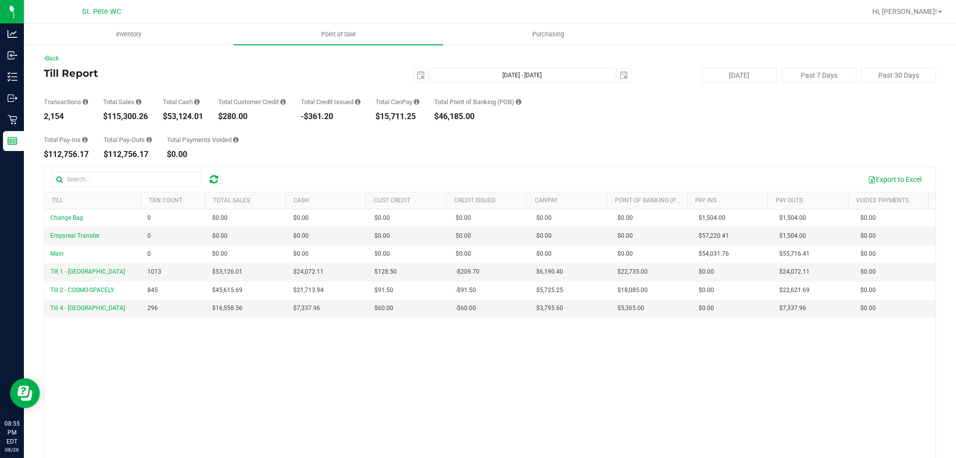
drag, startPoint x: 150, startPoint y: 116, endPoint x: 110, endPoint y: 116, distance: 40.8
click at [110, 116] on div "Transactions 2,154 Total Sales $115,300.26 Total Cash $53,124.01 Total Customer…" at bounding box center [490, 102] width 892 height 38
copy div "115,300.26"
click at [414, 73] on span "select" at bounding box center [421, 75] width 14 height 14
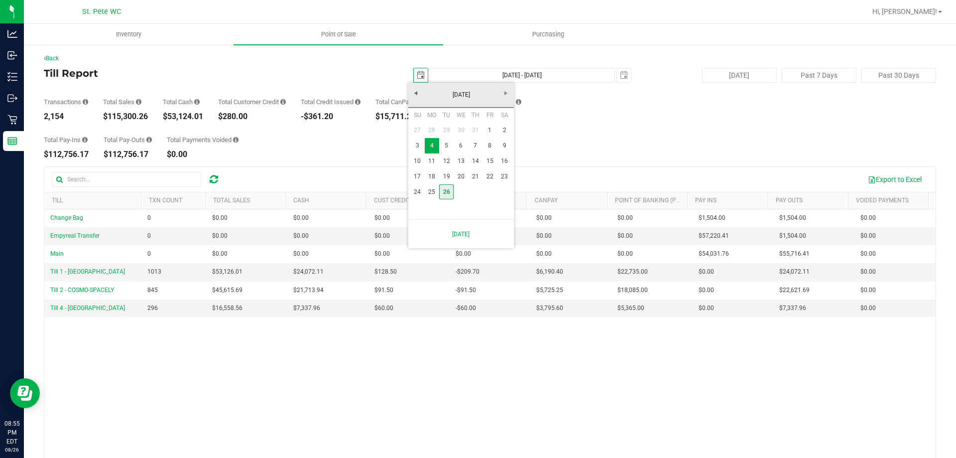
click at [450, 193] on link "26" at bounding box center [446, 191] width 14 height 15
type input "[DATE]"
type input "[DATE] - [DATE]"
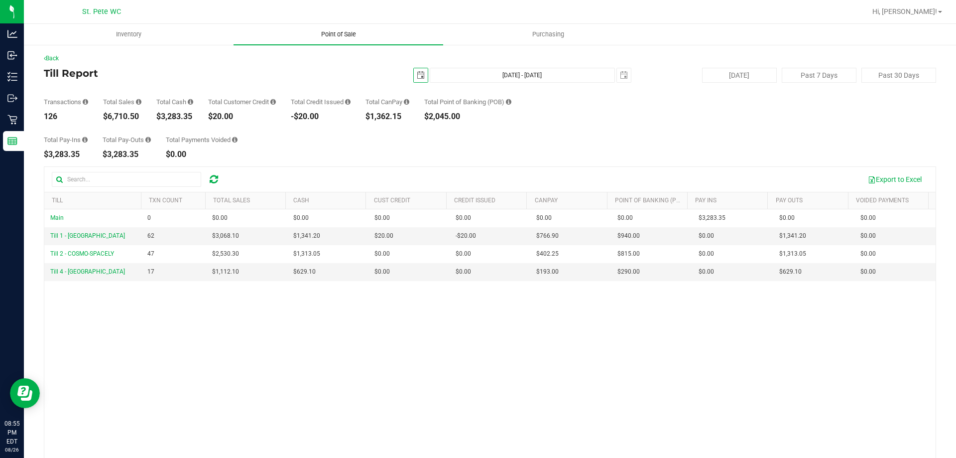
click at [342, 33] on span "Point of Sale" at bounding box center [339, 34] width 62 height 9
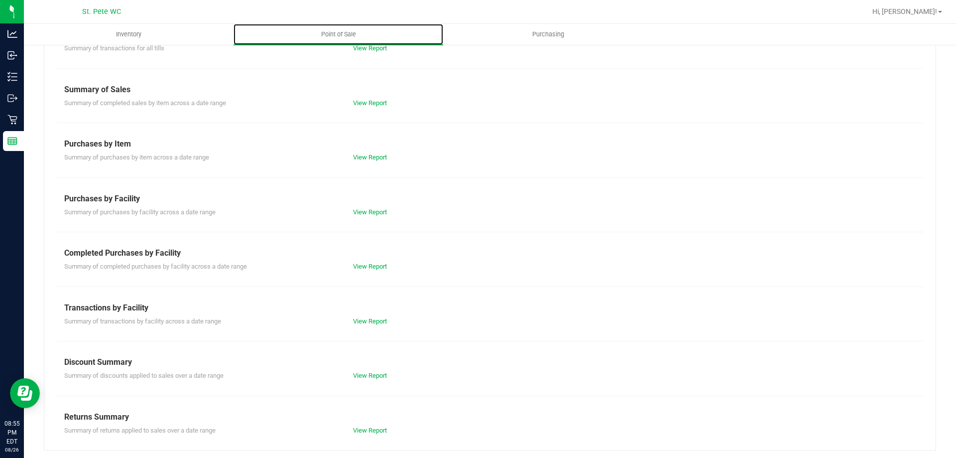
scroll to position [66, 0]
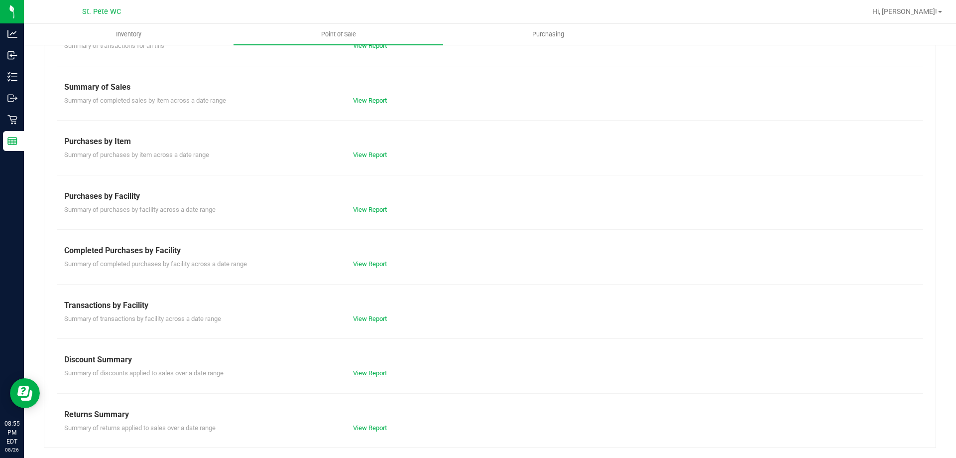
drag, startPoint x: 373, startPoint y: 371, endPoint x: 331, endPoint y: 338, distance: 53.7
click at [374, 371] on link "View Report" at bounding box center [370, 372] width 34 height 7
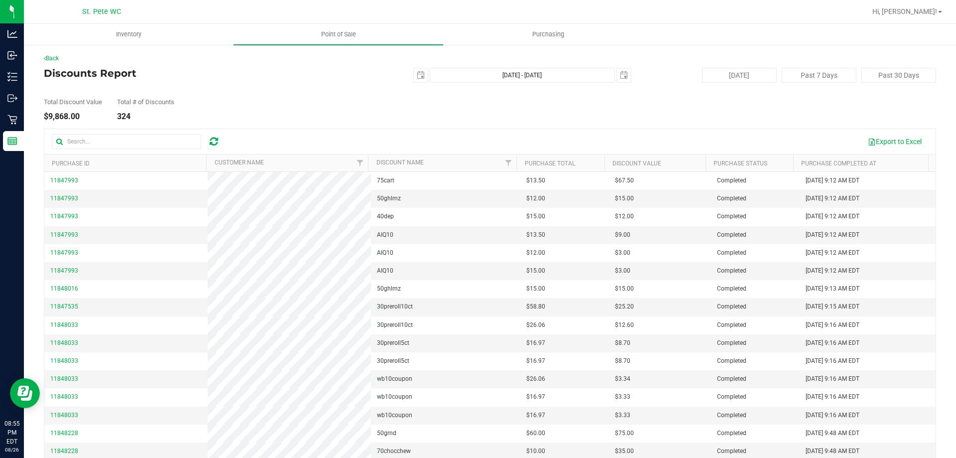
drag, startPoint x: 82, startPoint y: 115, endPoint x: 49, endPoint y: 116, distance: 32.9
click at [48, 116] on div "$9,868.00" at bounding box center [73, 117] width 58 height 8
copy div "9,868.00"
